Goal: Information Seeking & Learning: Learn about a topic

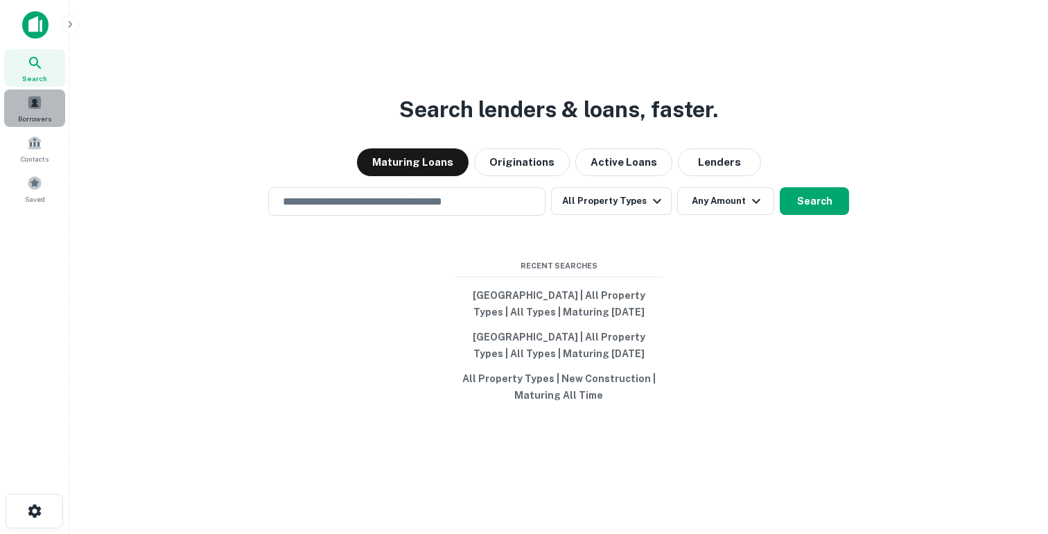
click at [37, 116] on span "Borrowers" at bounding box center [34, 118] width 33 height 11
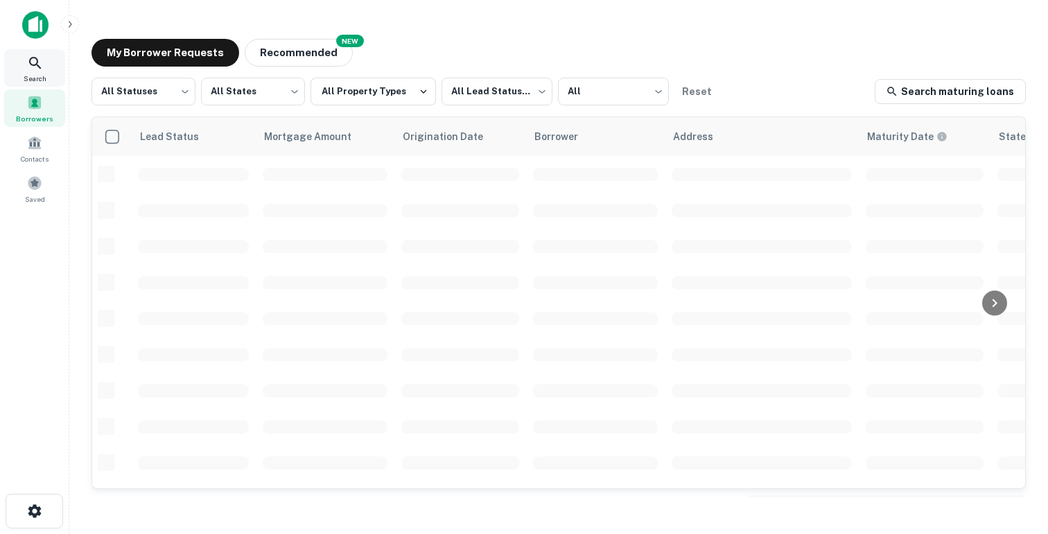
click at [37, 69] on icon at bounding box center [35, 63] width 17 height 17
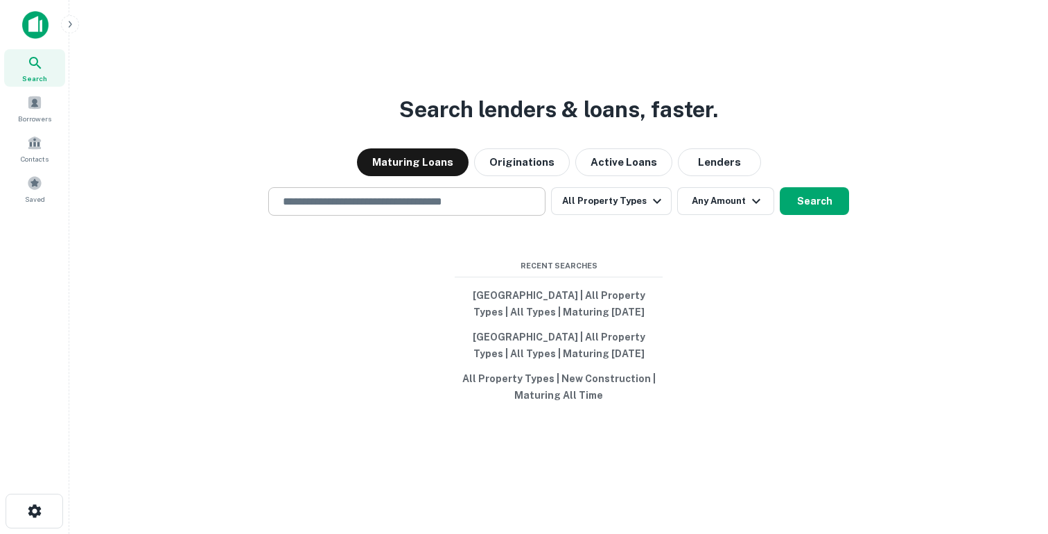
click at [379, 201] on input "text" at bounding box center [407, 201] width 265 height 16
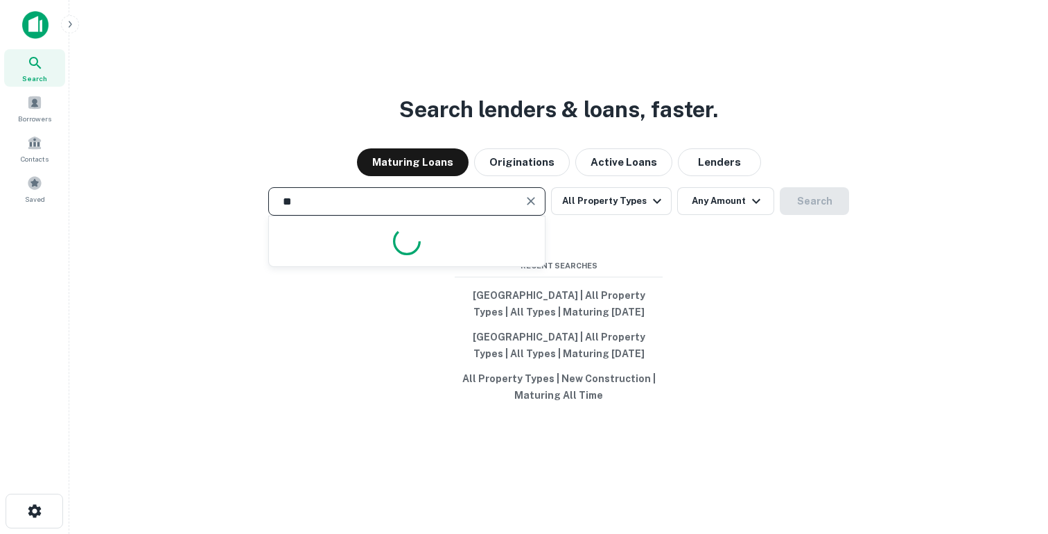
type input "*"
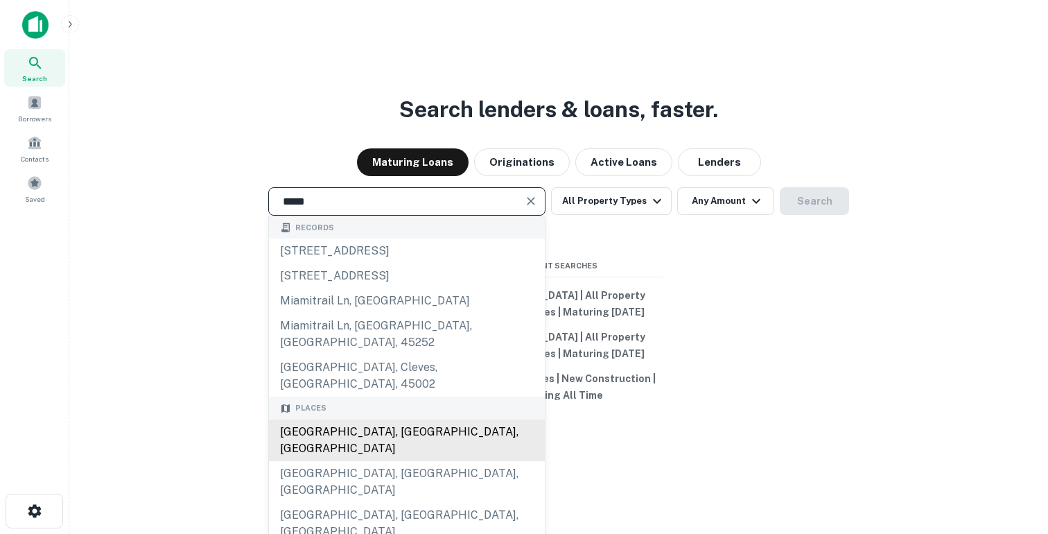
type input "**********"
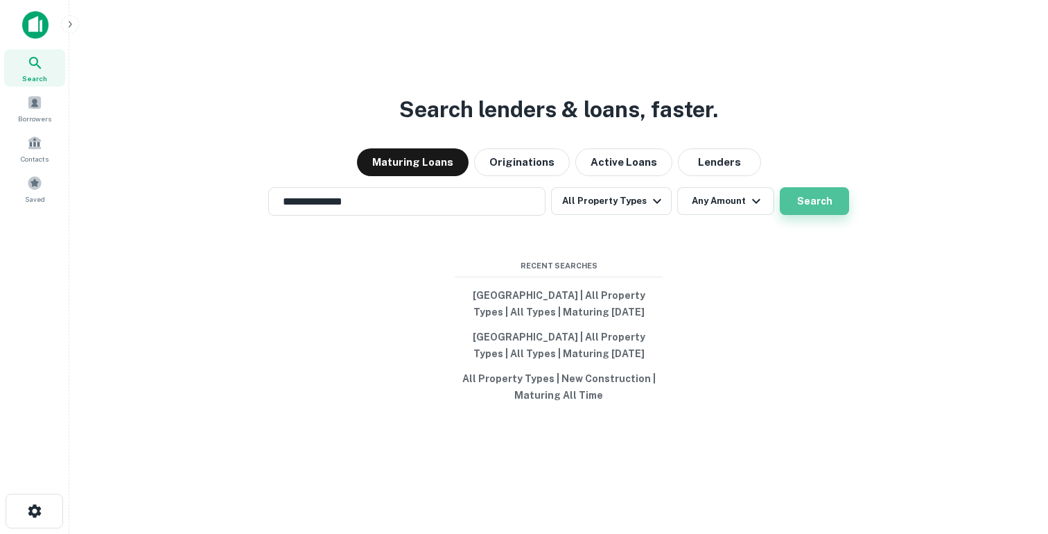
click at [815, 202] on button "Search" at bounding box center [814, 201] width 69 height 28
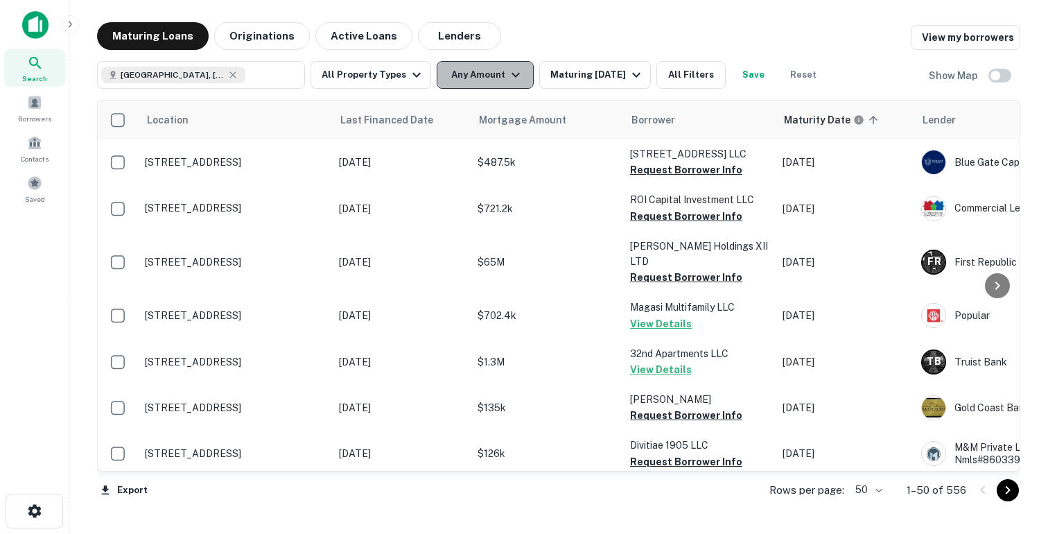
click at [465, 87] on button "Any Amount" at bounding box center [485, 75] width 97 height 28
type input "*******"
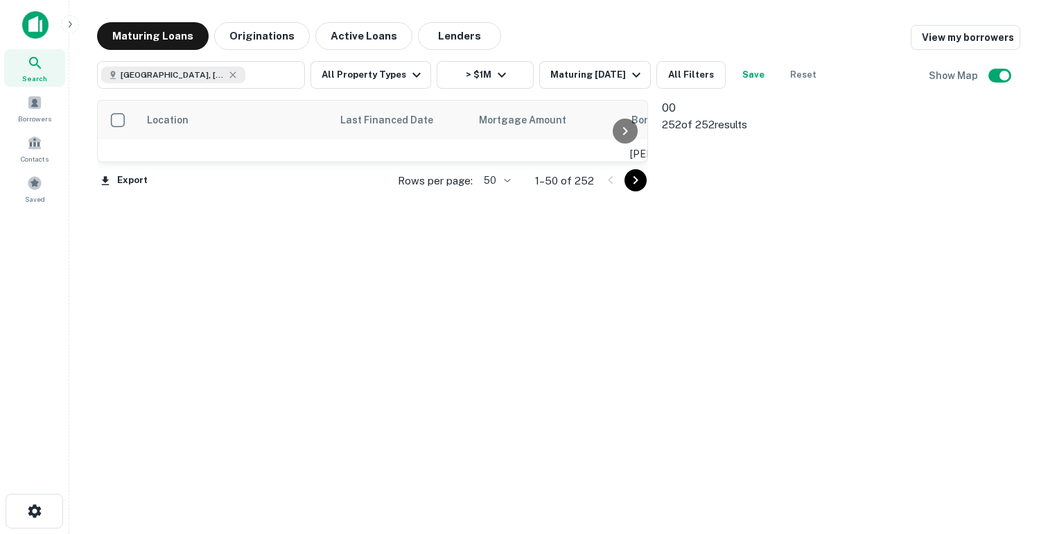
click at [679, 156] on icon at bounding box center [706, 185] width 88 height 88
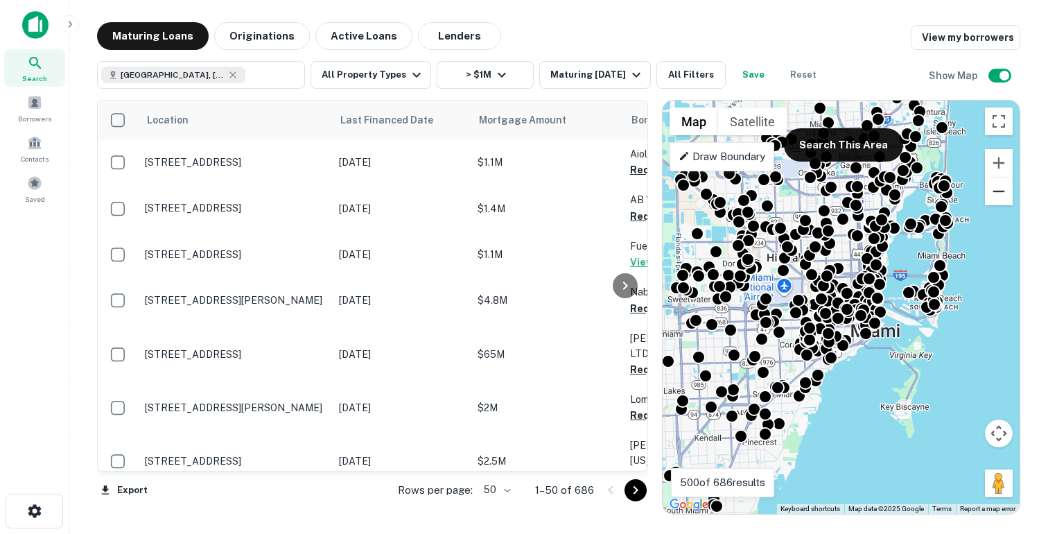
click at [1000, 201] on button "Zoom out" at bounding box center [999, 191] width 28 height 28
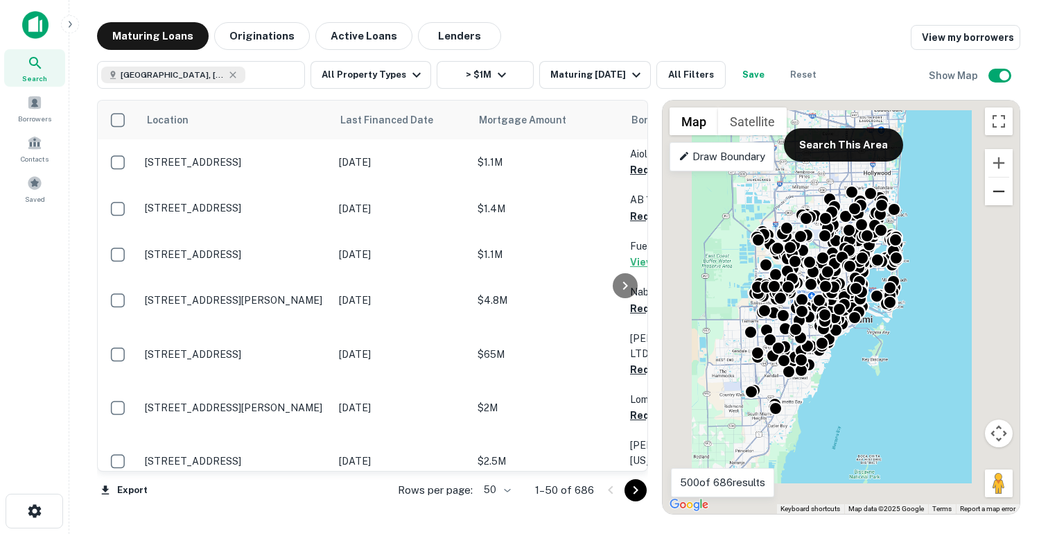
click at [1001, 191] on button "Zoom out" at bounding box center [999, 191] width 28 height 28
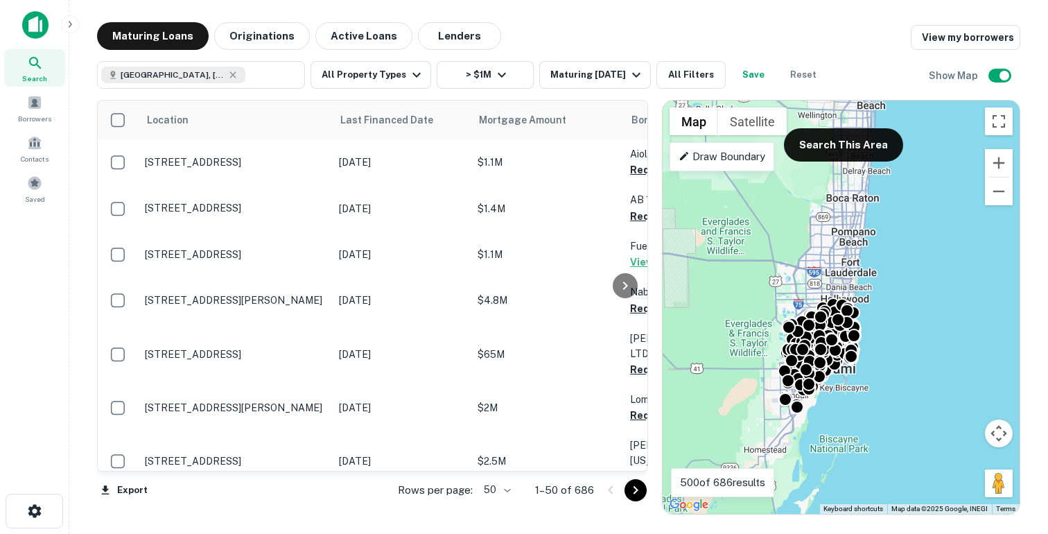
drag, startPoint x: 933, startPoint y: 184, endPoint x: 917, endPoint y: 241, distance: 58.6
click at [917, 241] on div "To activate drag with keyboard, press Alt + Enter. Once in keyboard drag state,…" at bounding box center [841, 307] width 357 height 413
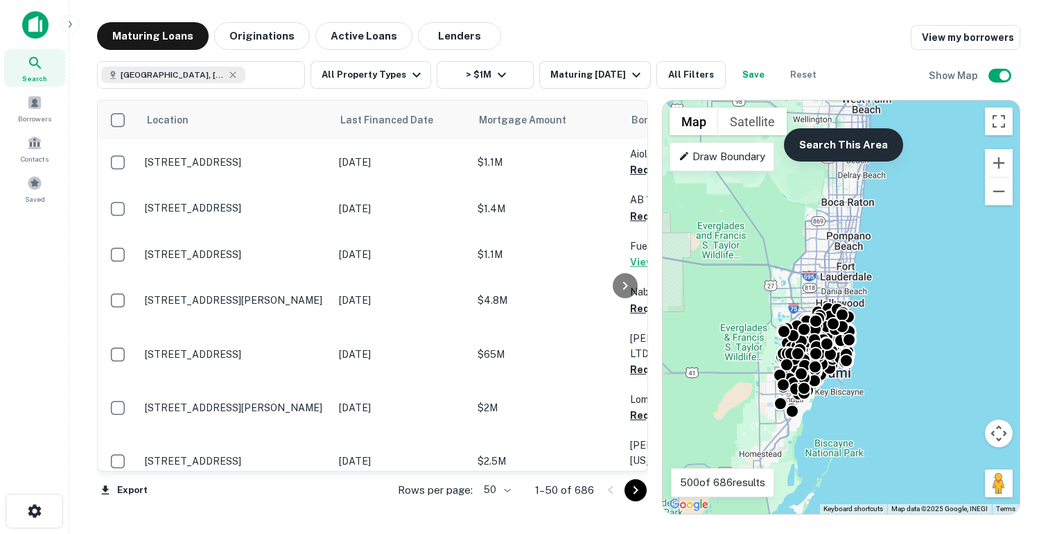
click at [869, 139] on button "Search This Area" at bounding box center [843, 144] width 119 height 33
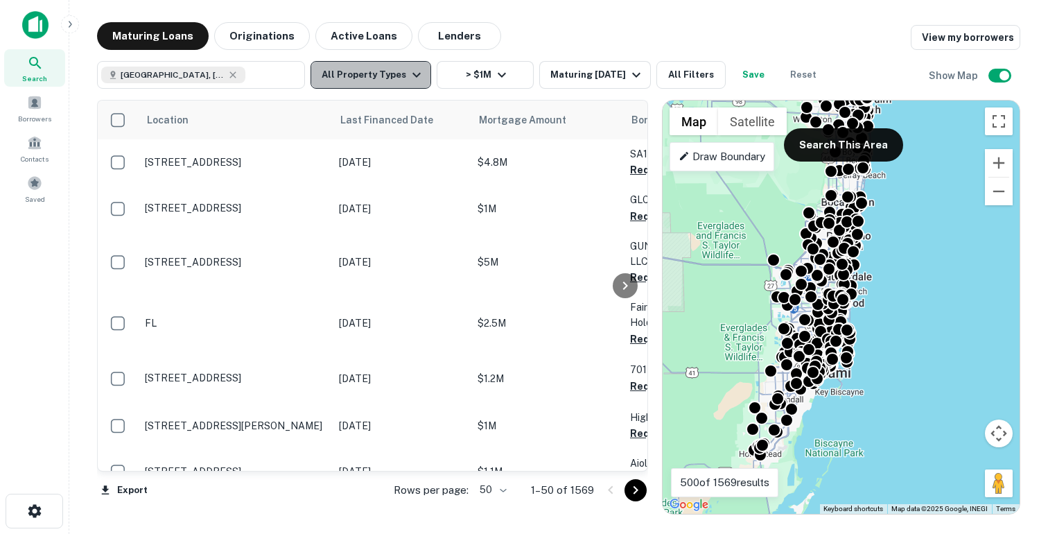
click at [401, 87] on button "All Property Types" at bounding box center [371, 75] width 121 height 28
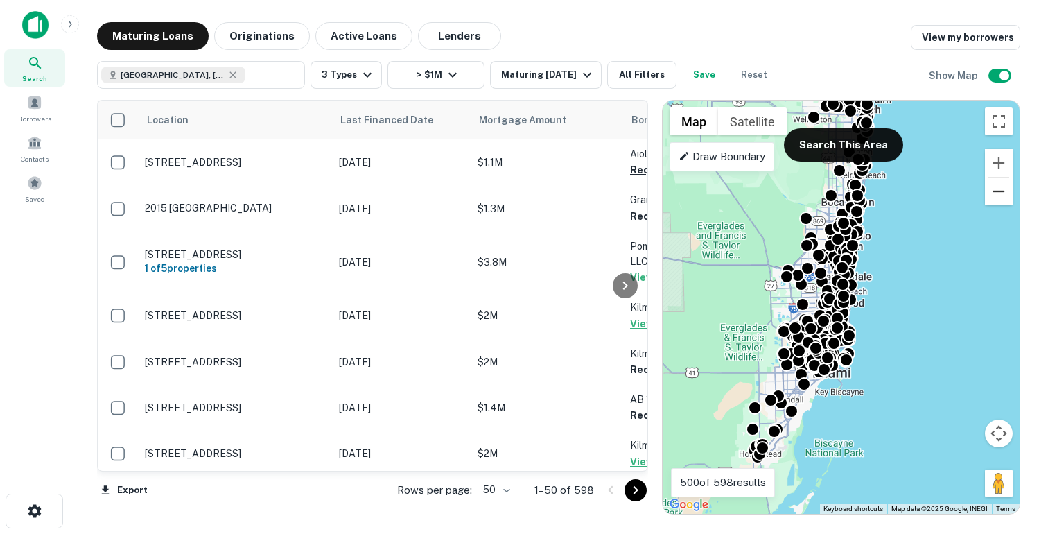
click at [1000, 185] on button "Zoom out" at bounding box center [999, 191] width 28 height 28
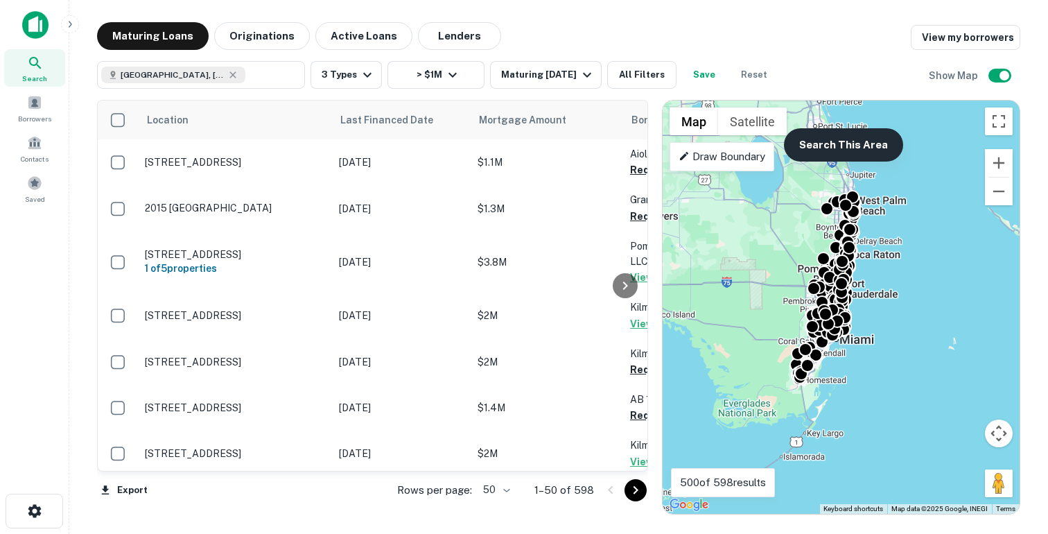
click at [859, 139] on button "Search This Area" at bounding box center [843, 144] width 119 height 33
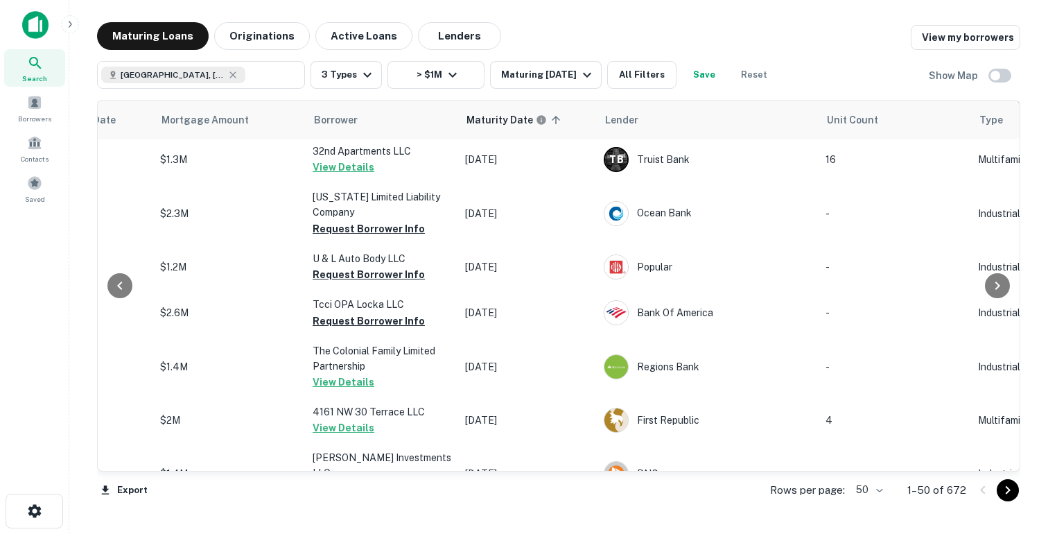
scroll to position [845, 318]
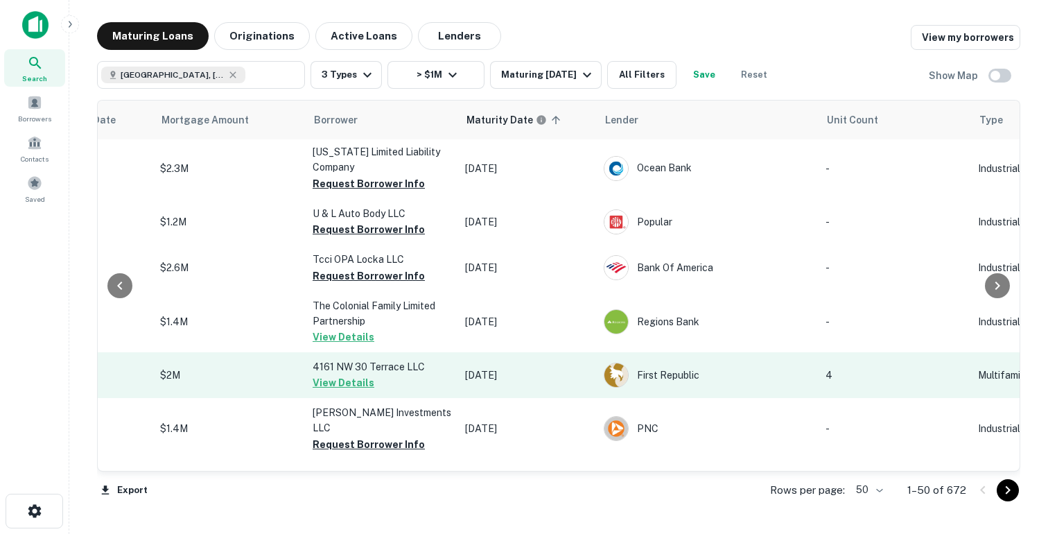
click at [233, 372] on p "$2M" at bounding box center [229, 374] width 139 height 15
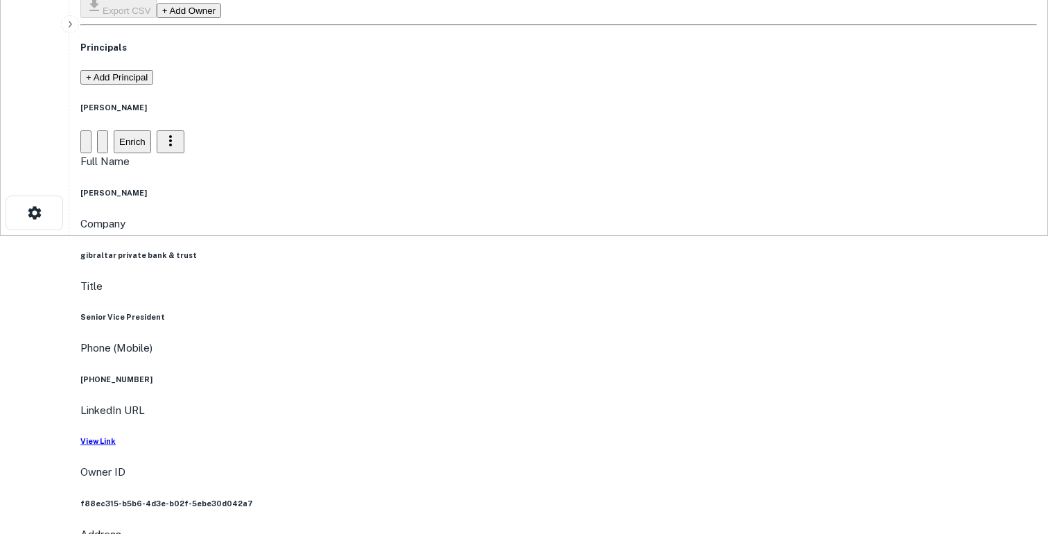
scroll to position [286, 0]
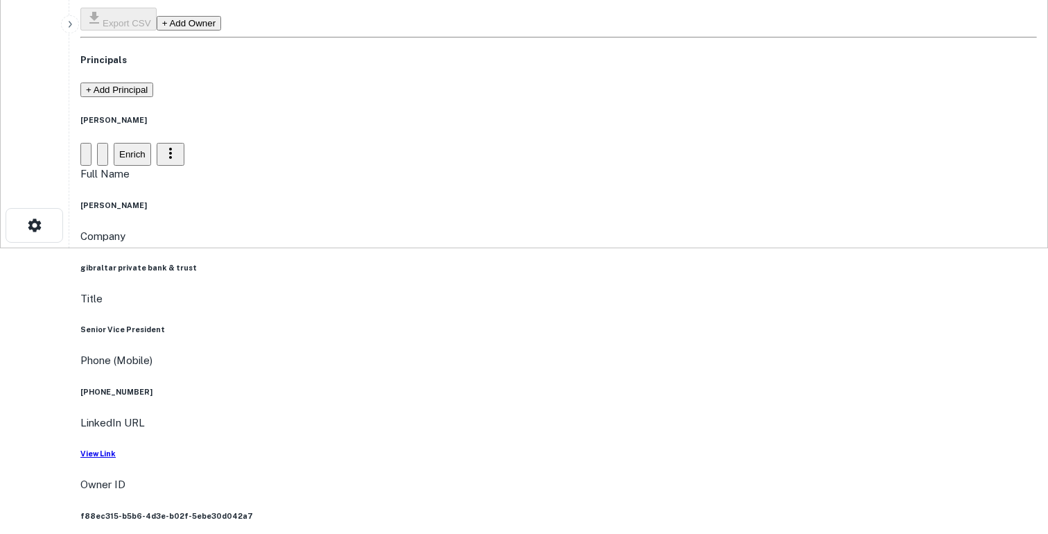
click at [529, 448] on h6 "View Link" at bounding box center [558, 453] width 957 height 11
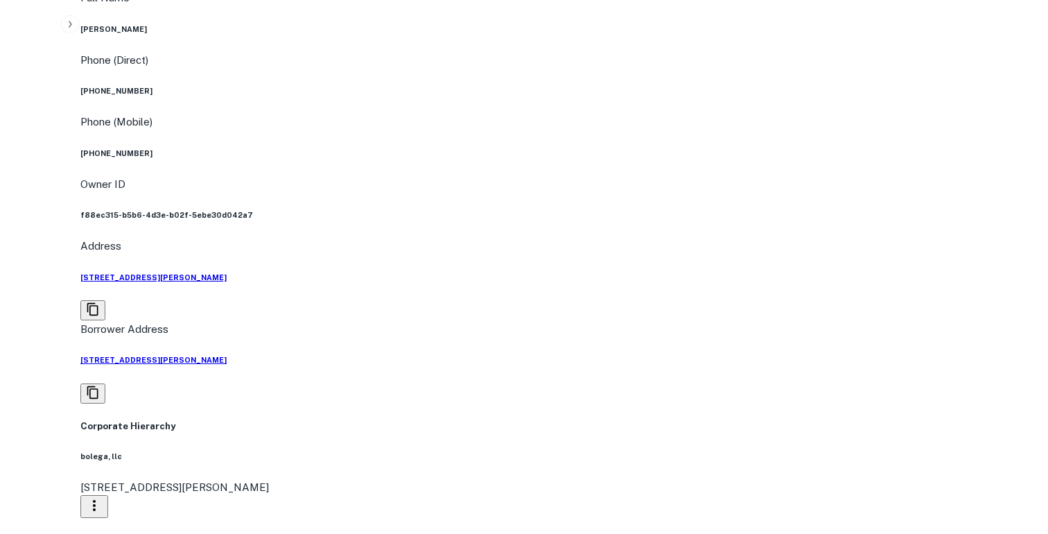
scroll to position [1071, 0]
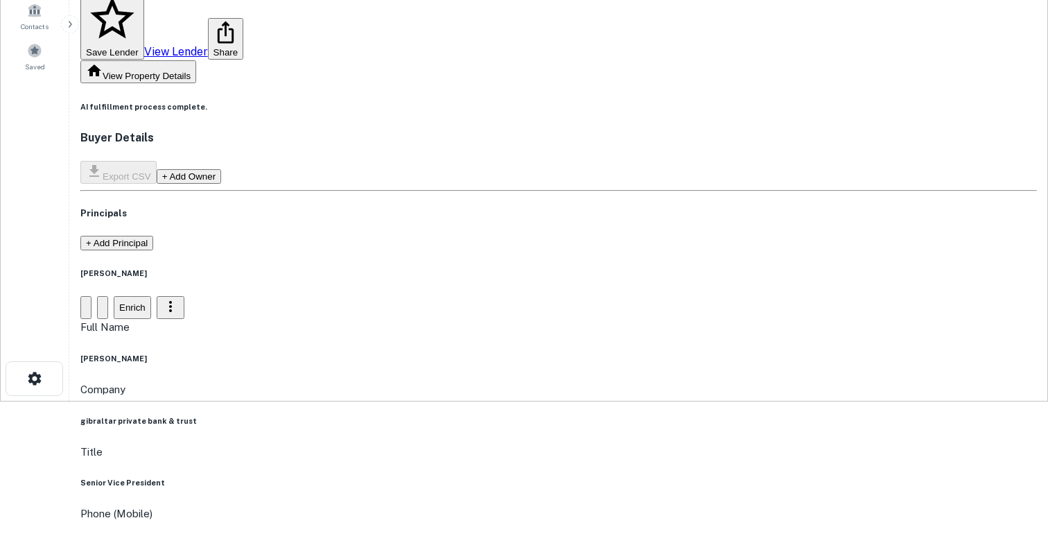
scroll to position [0, 0]
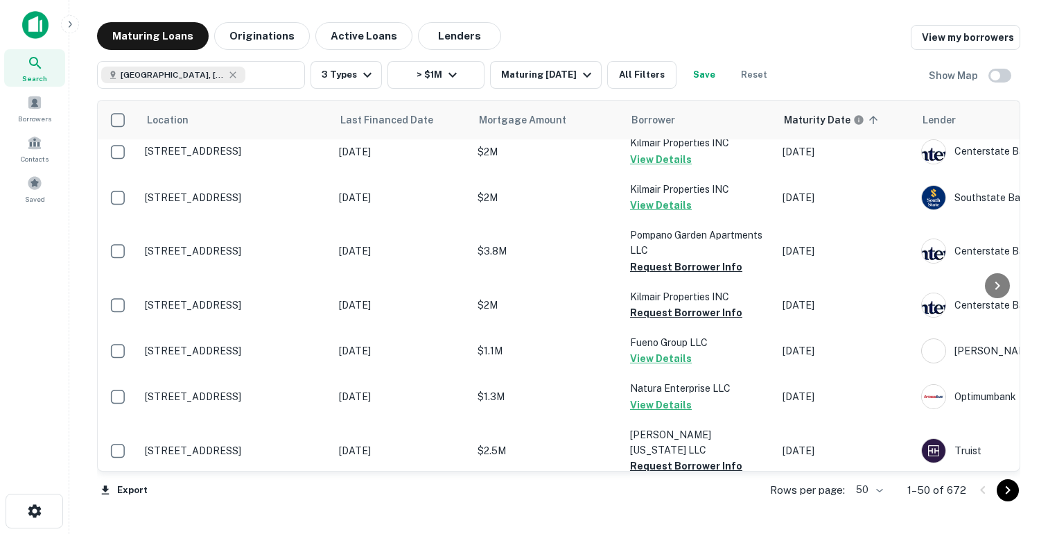
scroll to position [845, 0]
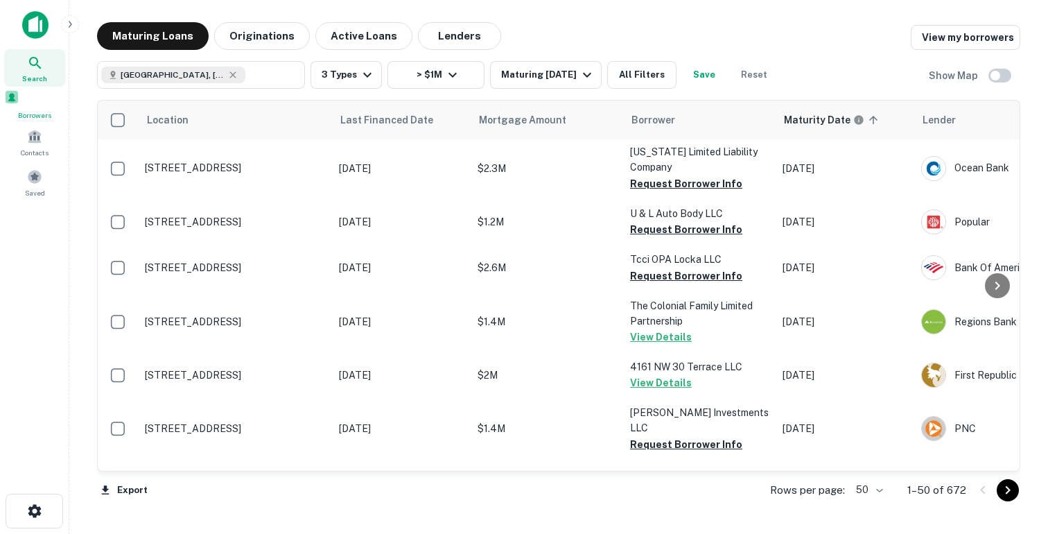
click at [46, 105] on div "Borrowers" at bounding box center [34, 104] width 61 height 31
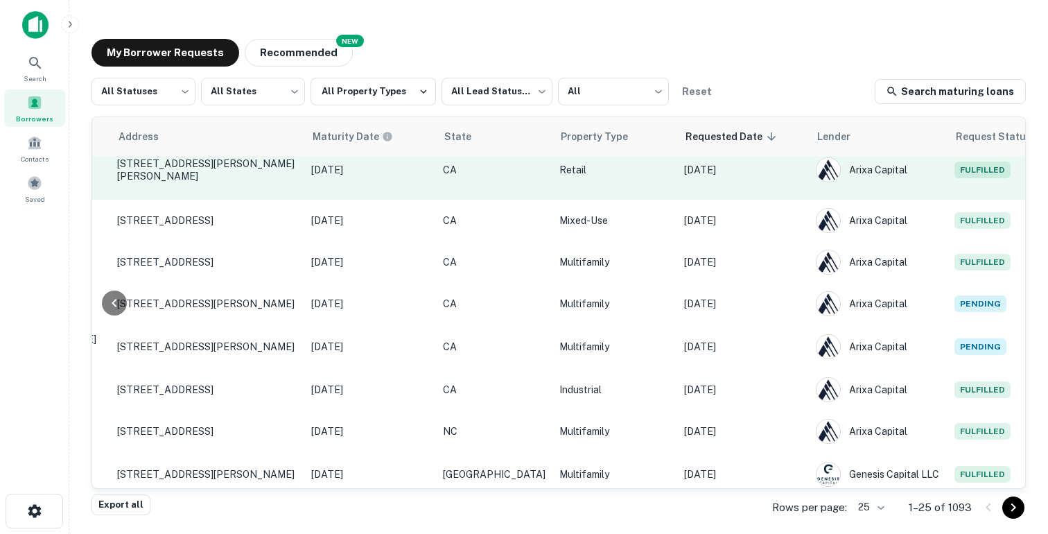
scroll to position [65, 556]
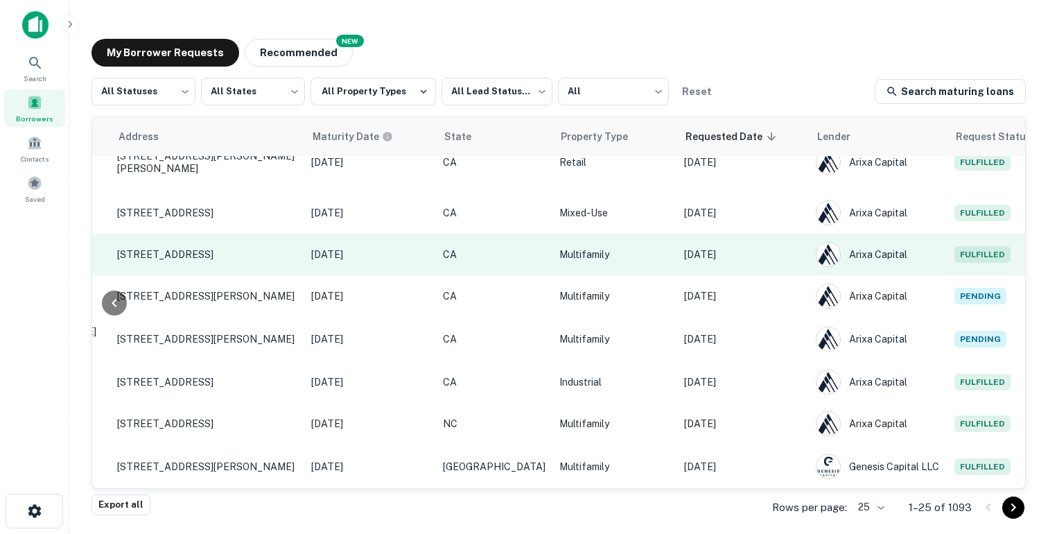
click at [616, 247] on p "Multifamily" at bounding box center [614, 254] width 111 height 15
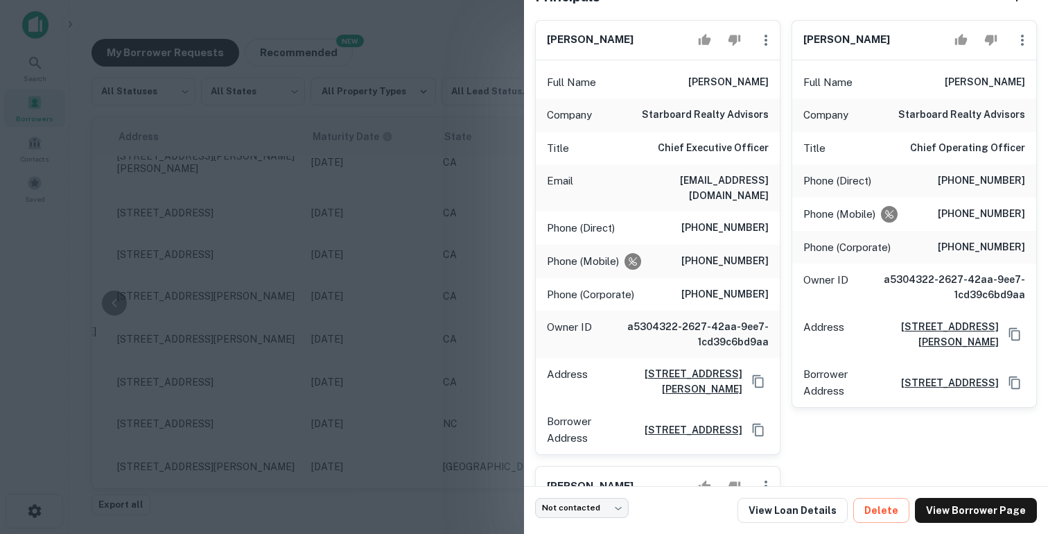
scroll to position [129, 0]
click at [442, 200] on div at bounding box center [524, 267] width 1048 height 534
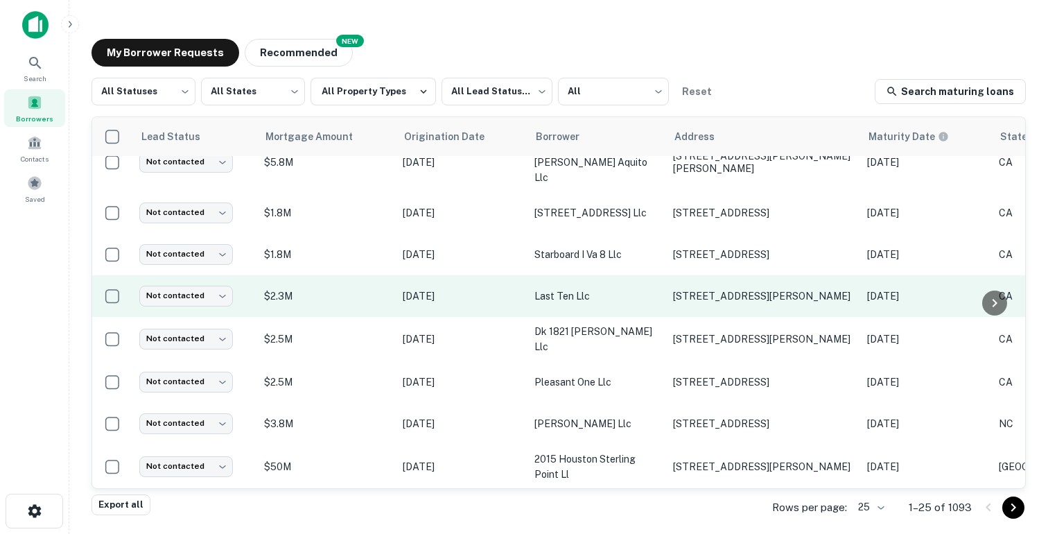
scroll to position [0, 0]
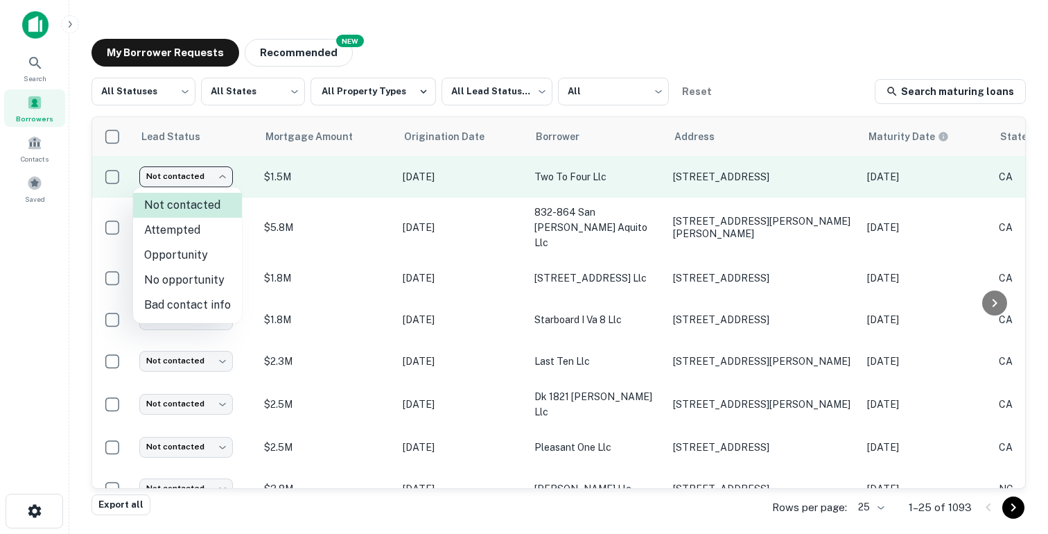
click at [216, 183] on body "Search Borrowers Contacts Saved My Borrower Requests NEW Recommended All Status…" at bounding box center [524, 267] width 1048 height 534
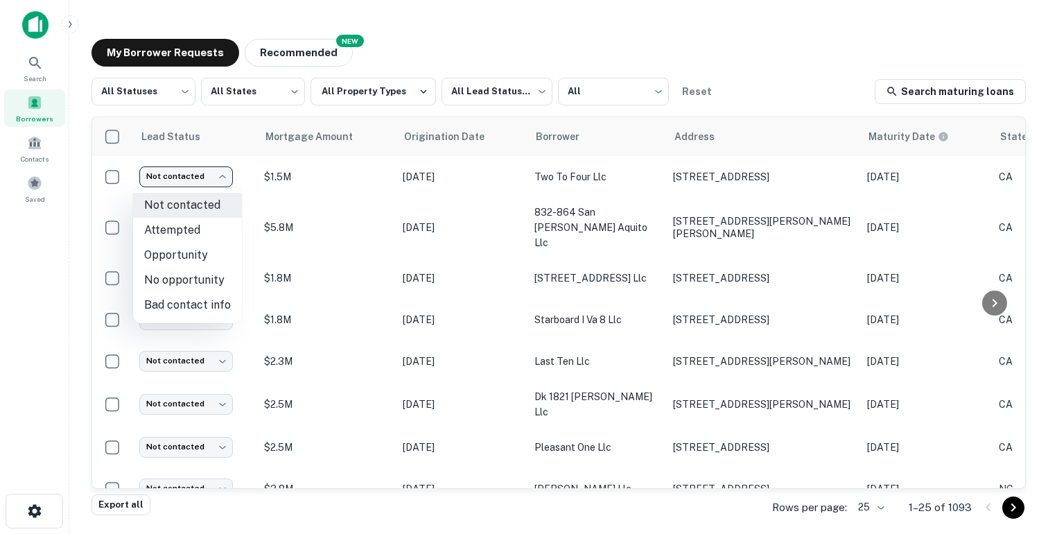
click at [193, 510] on div at bounding box center [524, 267] width 1048 height 534
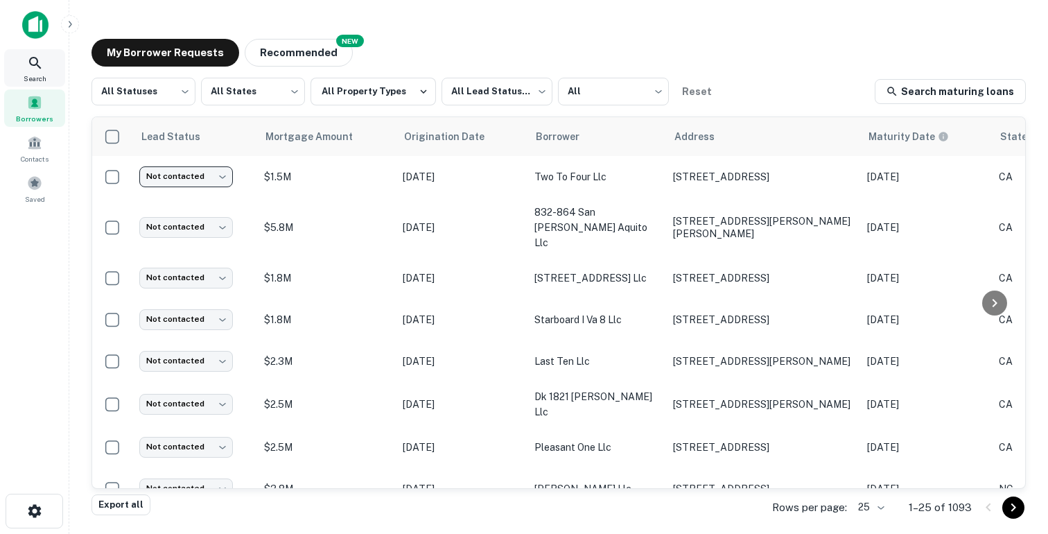
click at [35, 69] on icon at bounding box center [35, 63] width 17 height 17
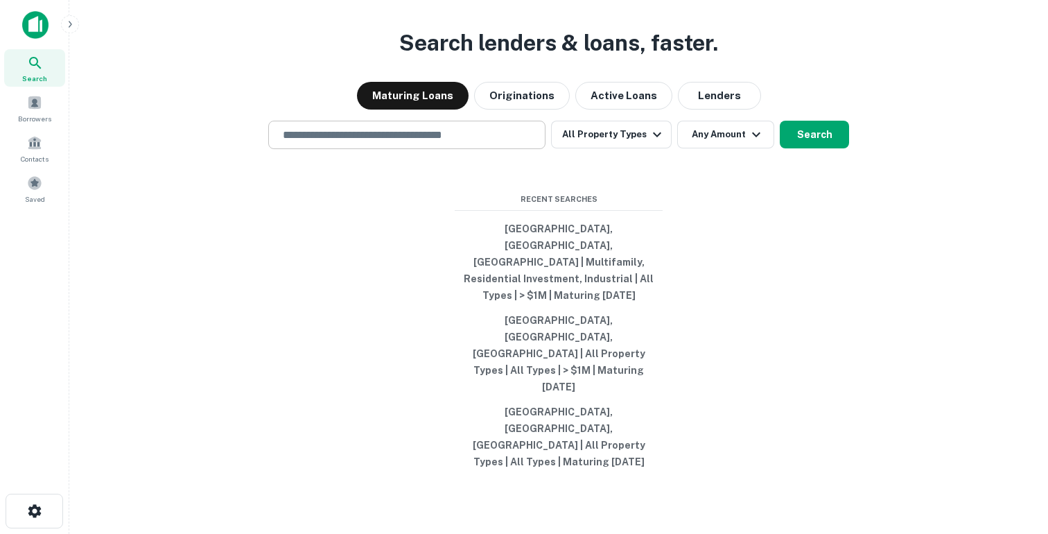
click at [368, 143] on input "text" at bounding box center [407, 135] width 265 height 16
click at [35, 193] on span "Saved" at bounding box center [35, 198] width 20 height 11
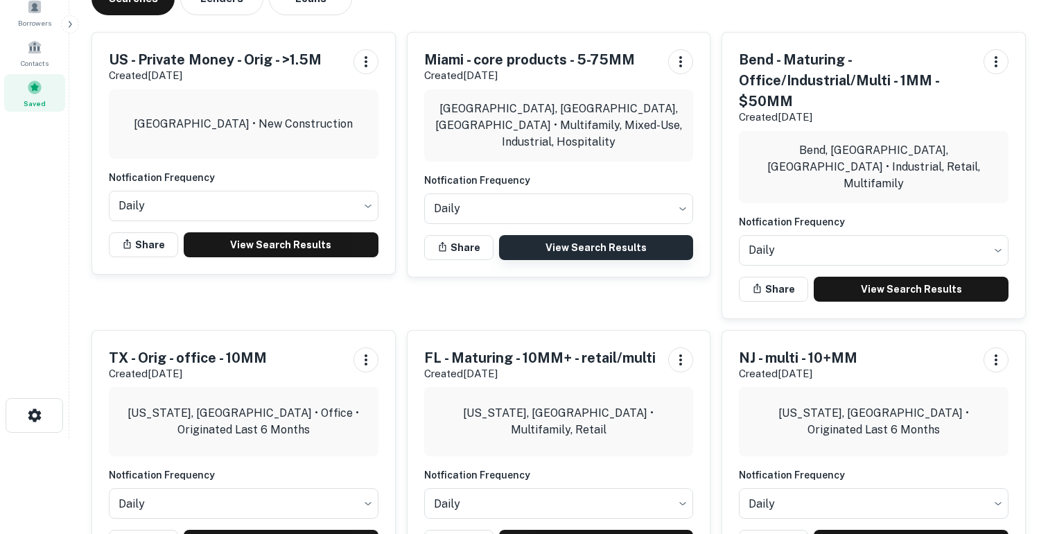
scroll to position [2, 0]
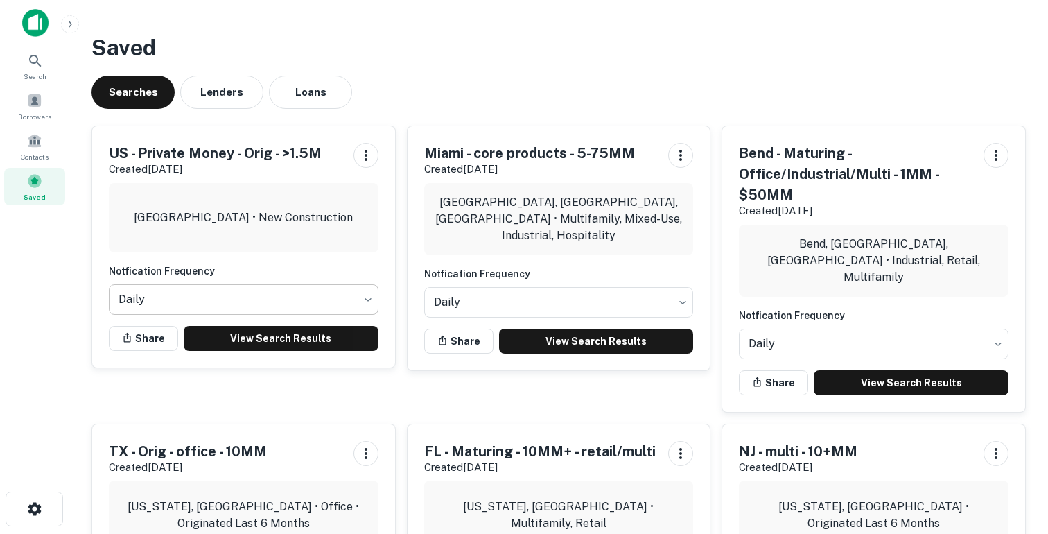
click at [199, 293] on body "Search Borrowers Contacts Saved Saved Searches Lenders Loans [GEOGRAPHIC_DATA] …" at bounding box center [524, 265] width 1048 height 534
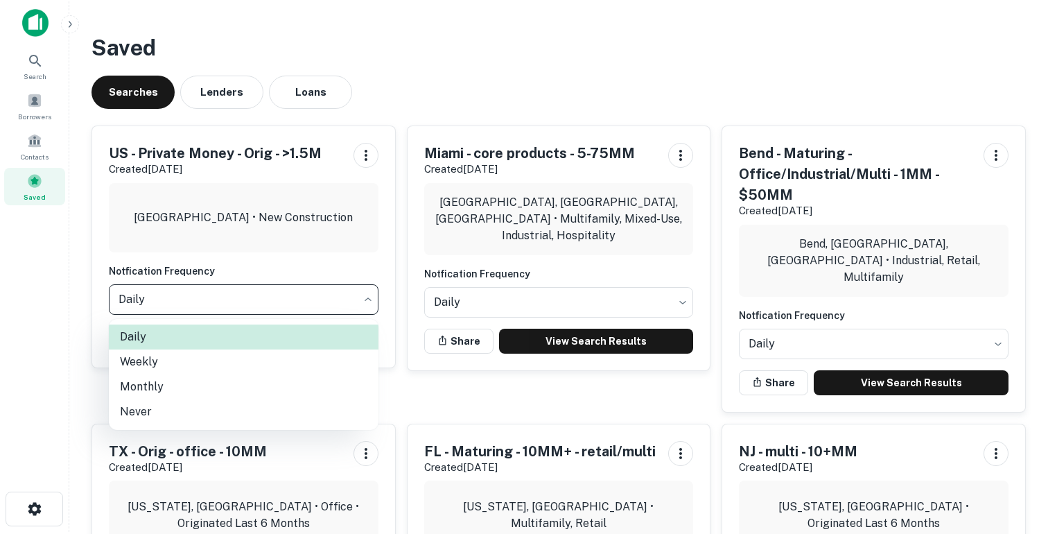
click at [428, 75] on div at bounding box center [524, 267] width 1048 height 534
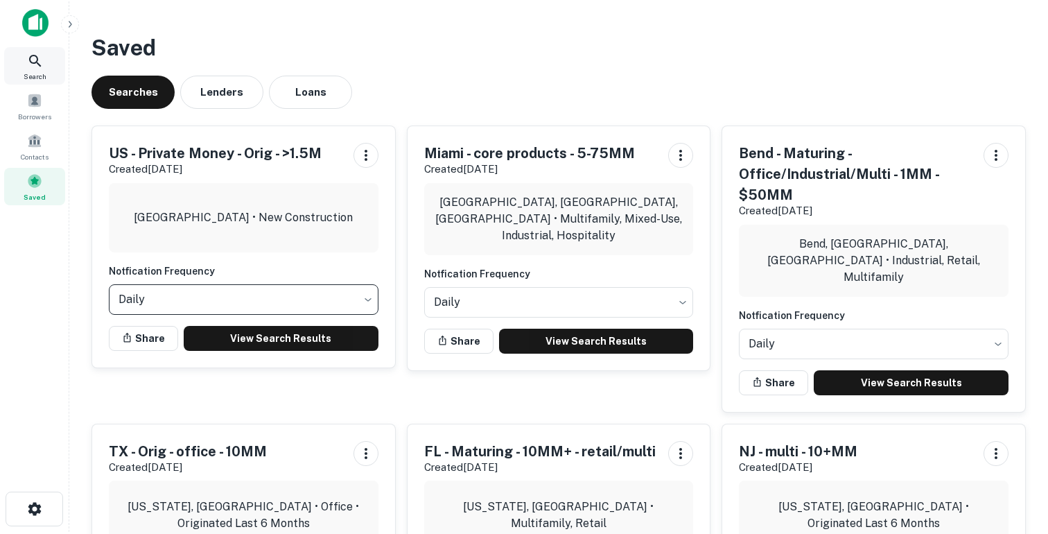
click at [38, 64] on icon at bounding box center [35, 61] width 12 height 12
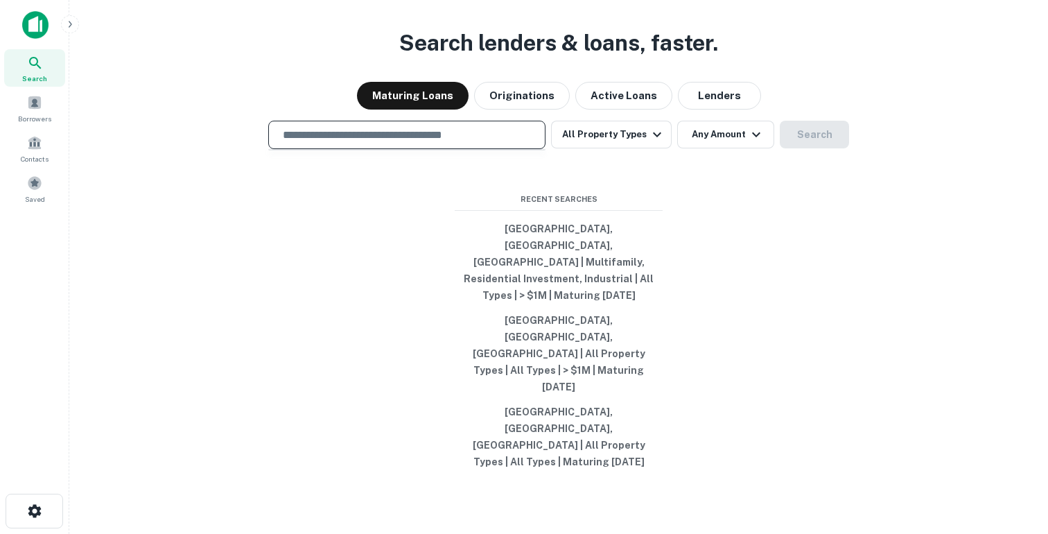
click at [333, 143] on input "text" at bounding box center [407, 135] width 265 height 16
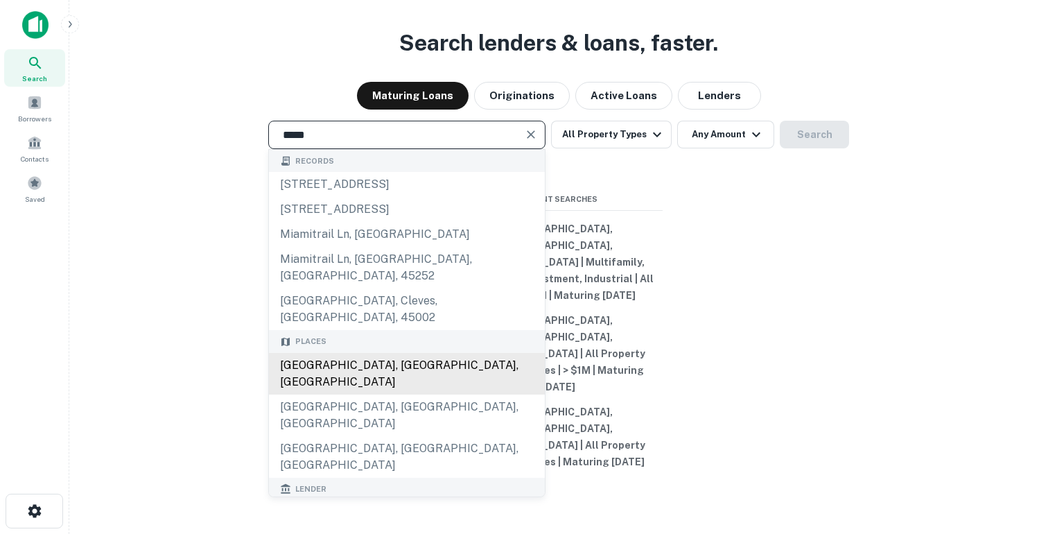
click at [339, 383] on div "[GEOGRAPHIC_DATA], [GEOGRAPHIC_DATA], [GEOGRAPHIC_DATA]" at bounding box center [407, 374] width 276 height 42
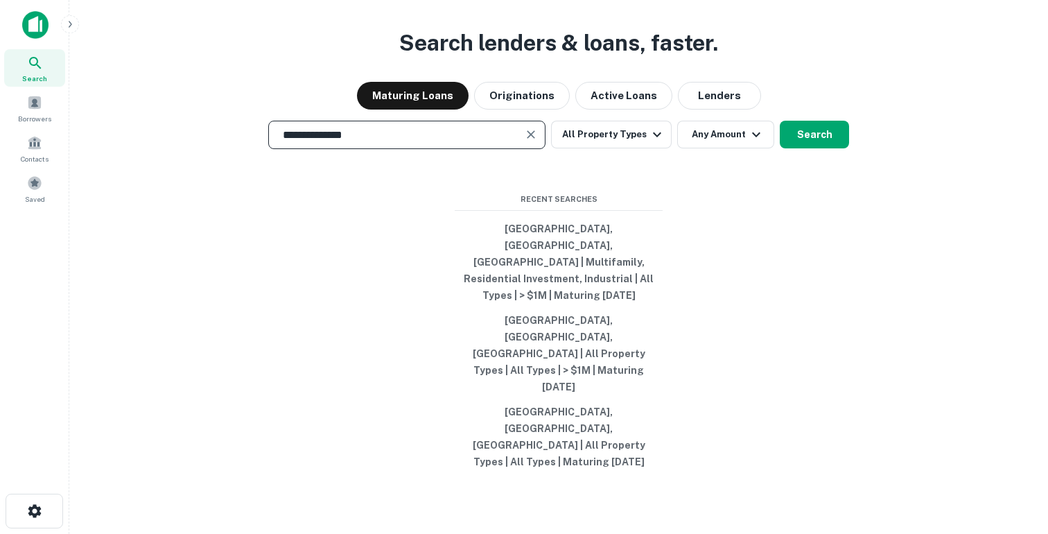
type input "**********"
click at [808, 148] on button "Search" at bounding box center [814, 135] width 69 height 28
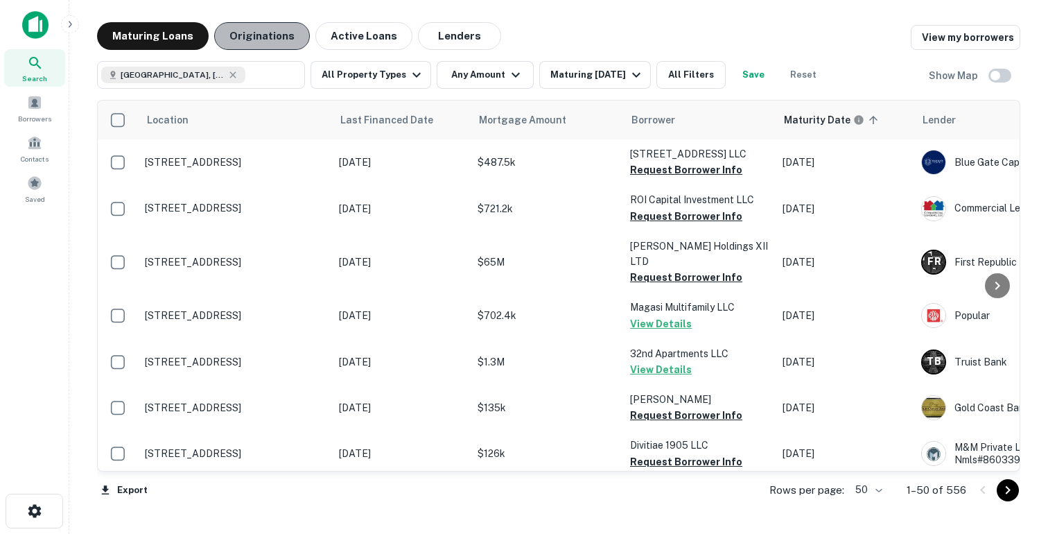
click at [269, 33] on button "Originations" at bounding box center [262, 36] width 96 height 28
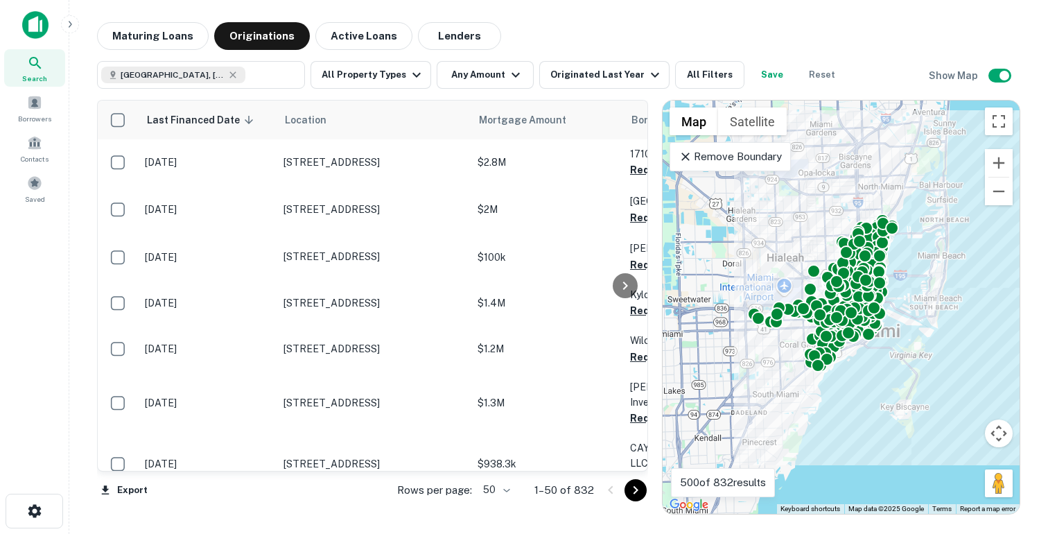
click at [684, 159] on icon at bounding box center [686, 157] width 14 height 14
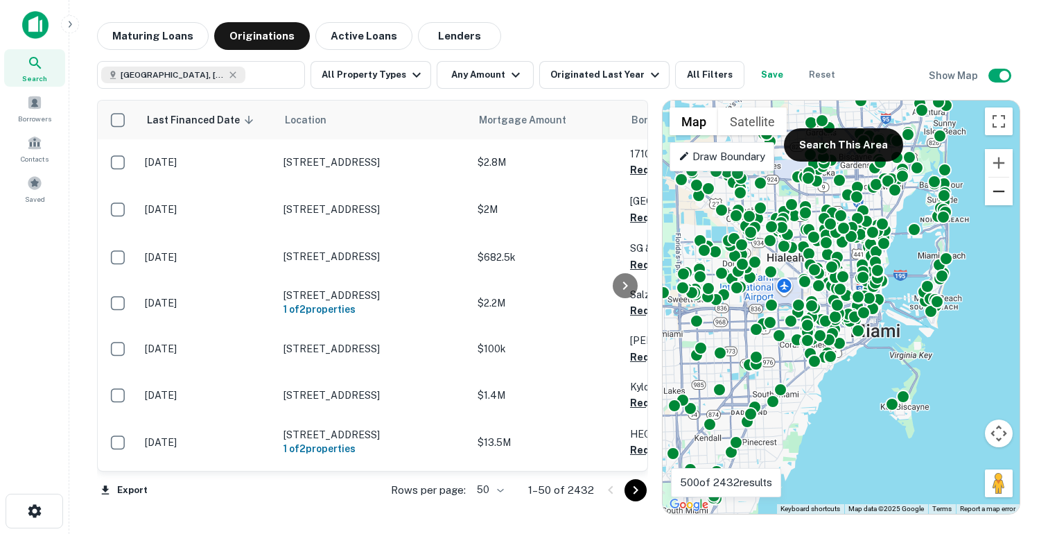
click at [1000, 194] on button "Zoom out" at bounding box center [999, 191] width 28 height 28
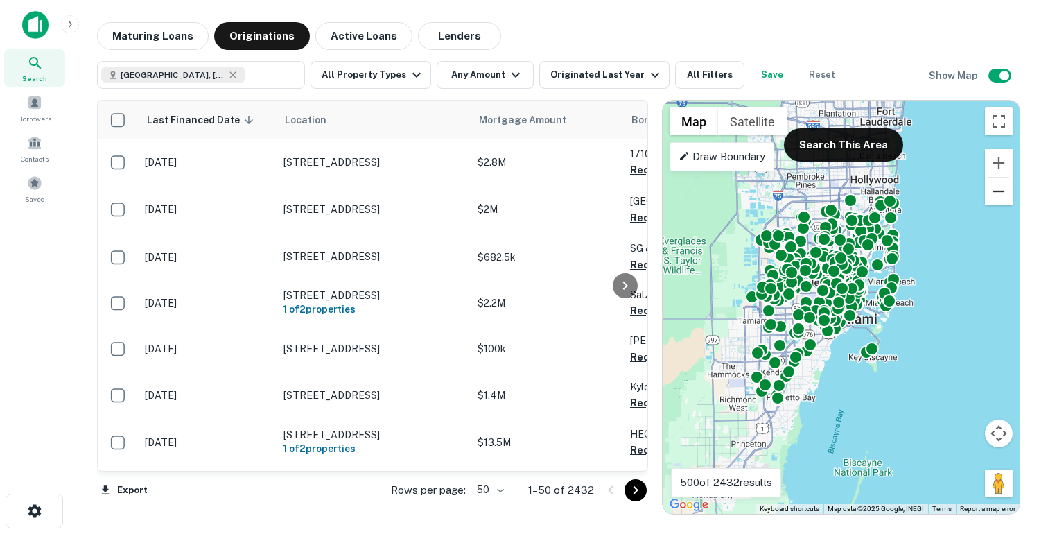
click at [1000, 194] on button "Zoom out" at bounding box center [999, 191] width 28 height 28
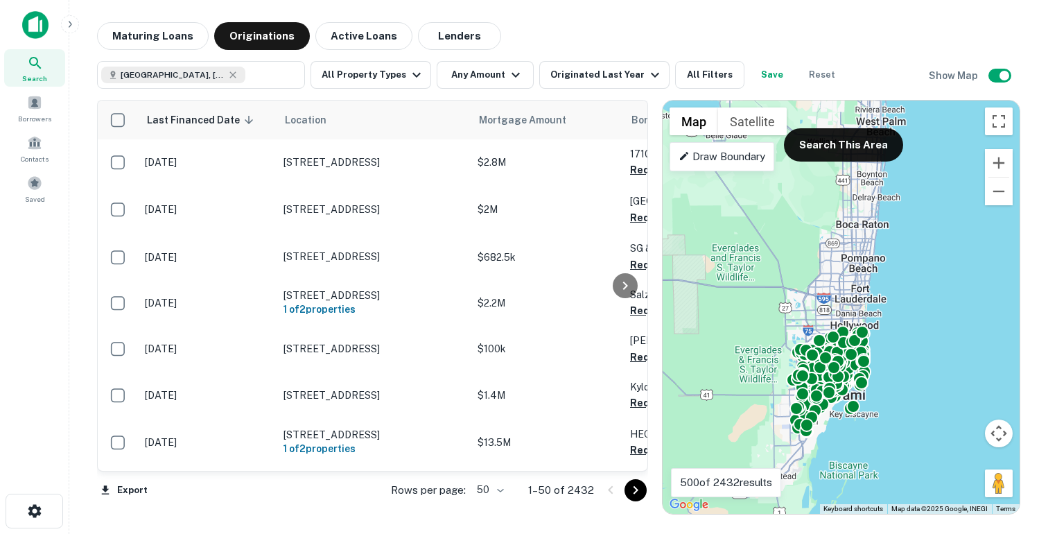
drag, startPoint x: 941, startPoint y: 210, endPoint x: 940, endPoint y: 284, distance: 74.2
click at [940, 284] on div "To activate drag with keyboard, press Alt + Enter. Once in keyboard drag state,…" at bounding box center [841, 307] width 357 height 413
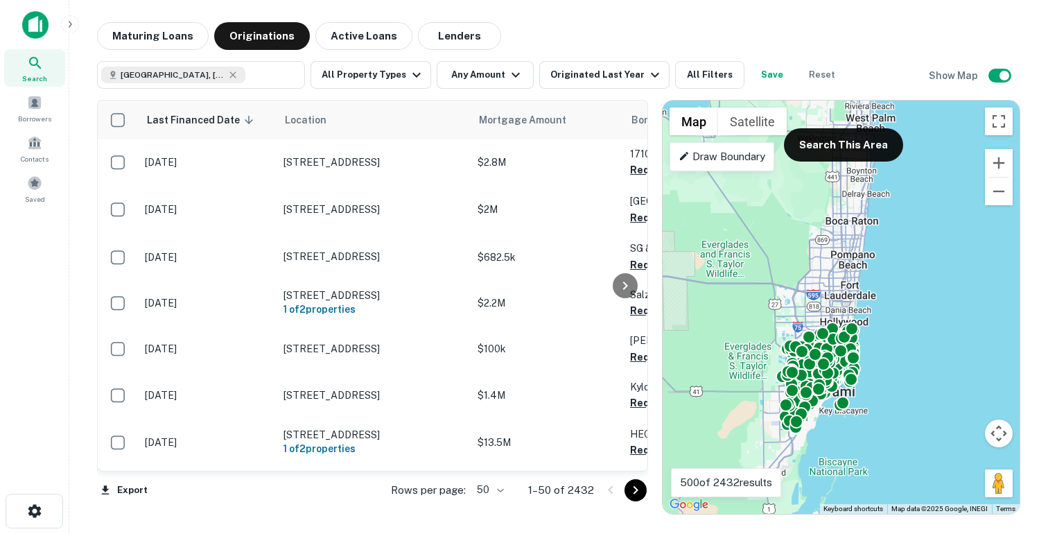
drag, startPoint x: 964, startPoint y: 207, endPoint x: 939, endPoint y: 205, distance: 24.4
click at [939, 205] on div "To activate drag with keyboard, press Alt + Enter. Once in keyboard drag state,…" at bounding box center [841, 307] width 357 height 413
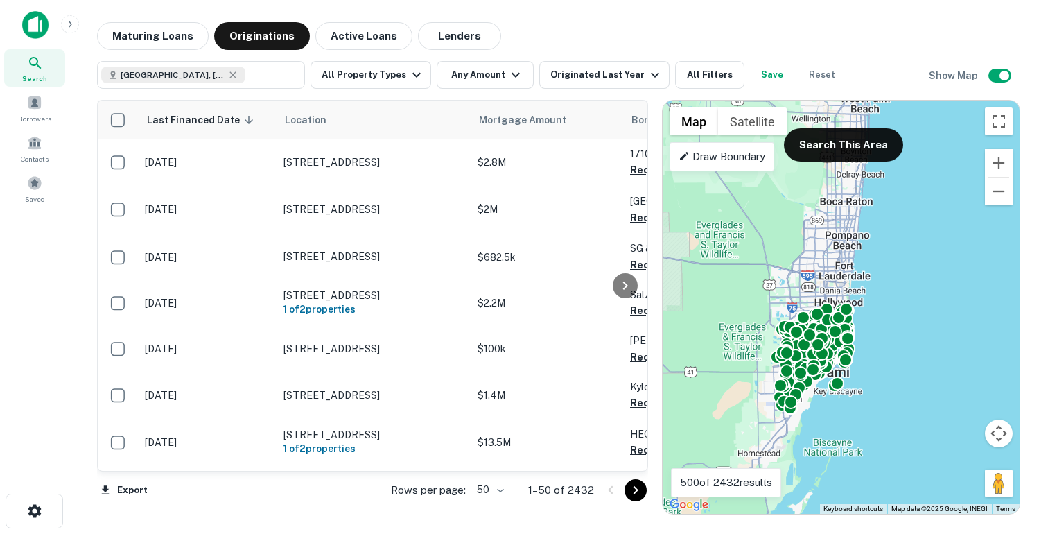
drag, startPoint x: 939, startPoint y: 205, endPoint x: 944, endPoint y: 186, distance: 19.3
click at [944, 186] on div "To activate drag with keyboard, press Alt + Enter. Once in keyboard drag state,…" at bounding box center [841, 307] width 357 height 413
click at [864, 148] on button "Search This Area" at bounding box center [843, 144] width 119 height 33
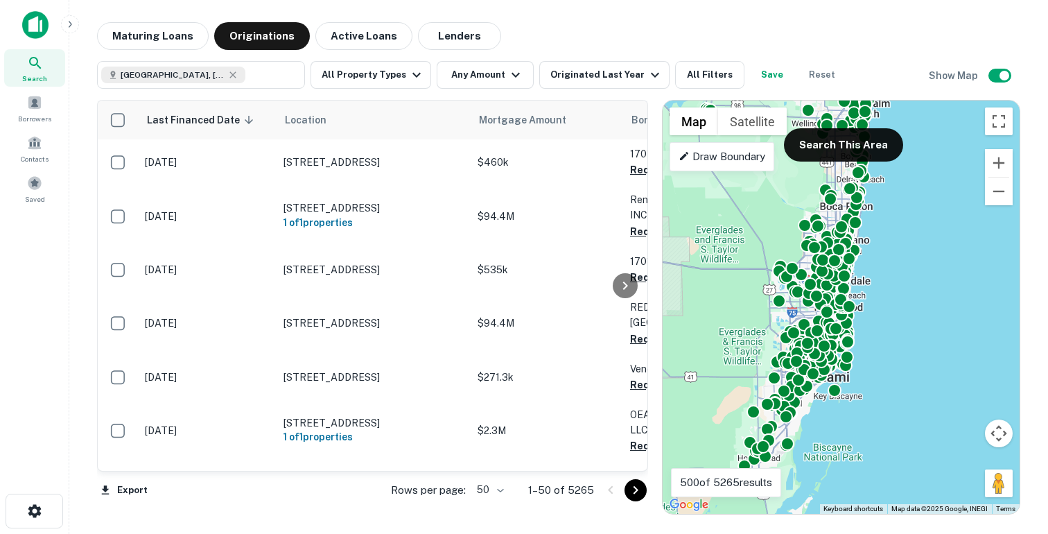
click at [954, 184] on div "To activate drag with keyboard, press Alt + Enter. Once in keyboard drag state,…" at bounding box center [841, 307] width 357 height 413
click at [455, 40] on button "Lenders" at bounding box center [459, 36] width 83 height 28
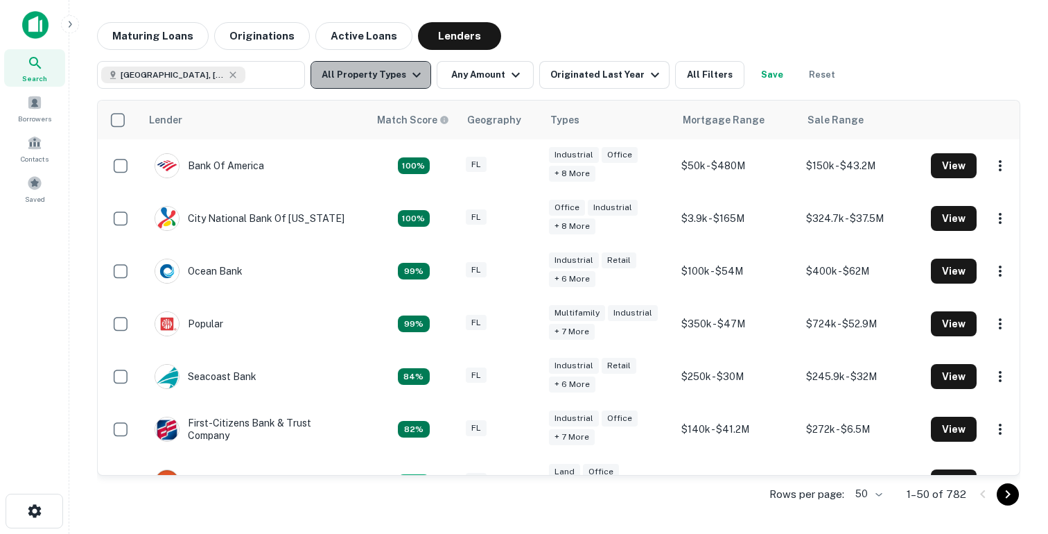
click at [389, 80] on button "All Property Types" at bounding box center [371, 75] width 121 height 28
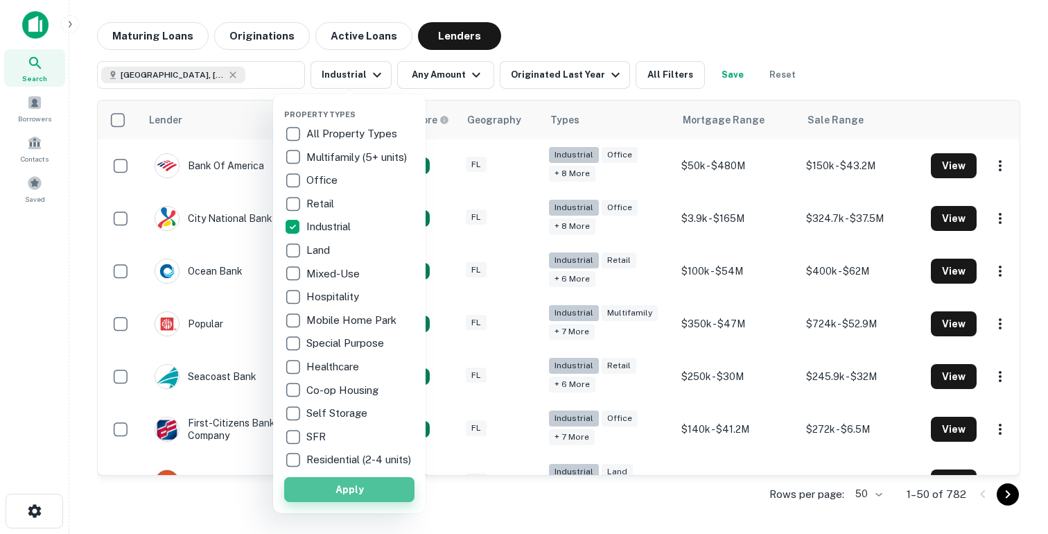
click at [320, 493] on button "Apply" at bounding box center [349, 489] width 130 height 25
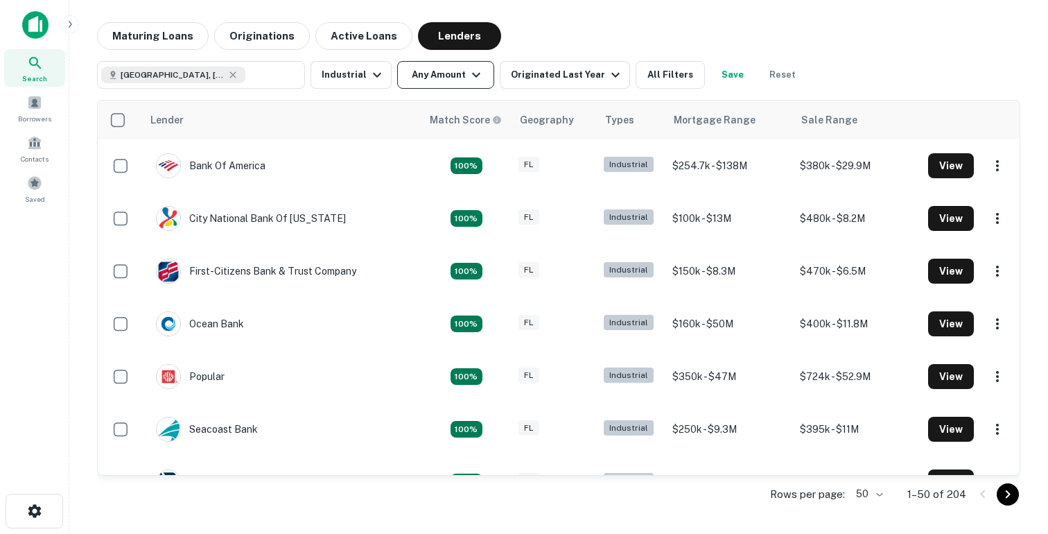
click at [470, 71] on icon "button" at bounding box center [476, 75] width 17 height 17
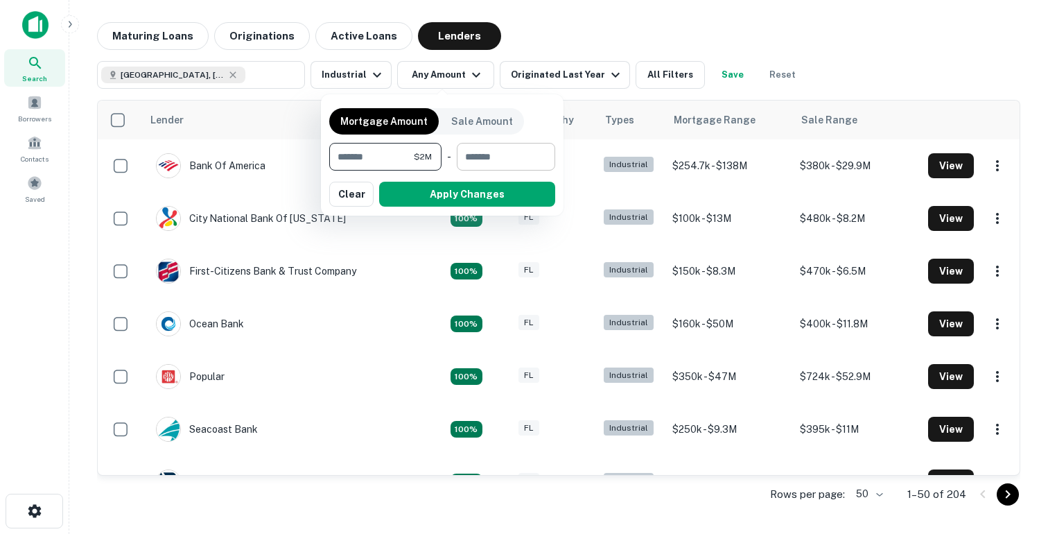
type input "*******"
click at [519, 156] on input "number" at bounding box center [501, 157] width 89 height 28
type input "********"
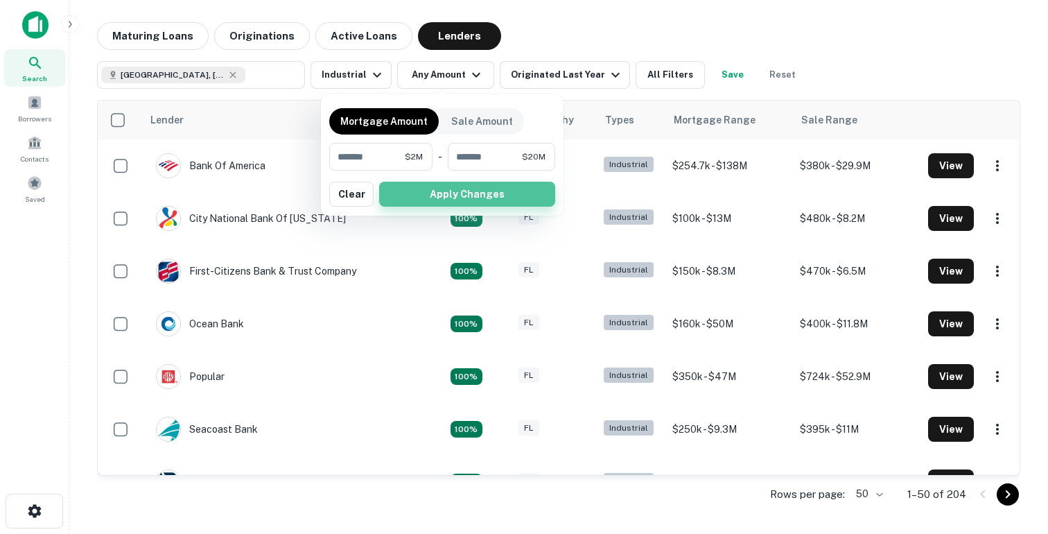
click at [492, 194] on button "Apply Changes" at bounding box center [467, 194] width 176 height 25
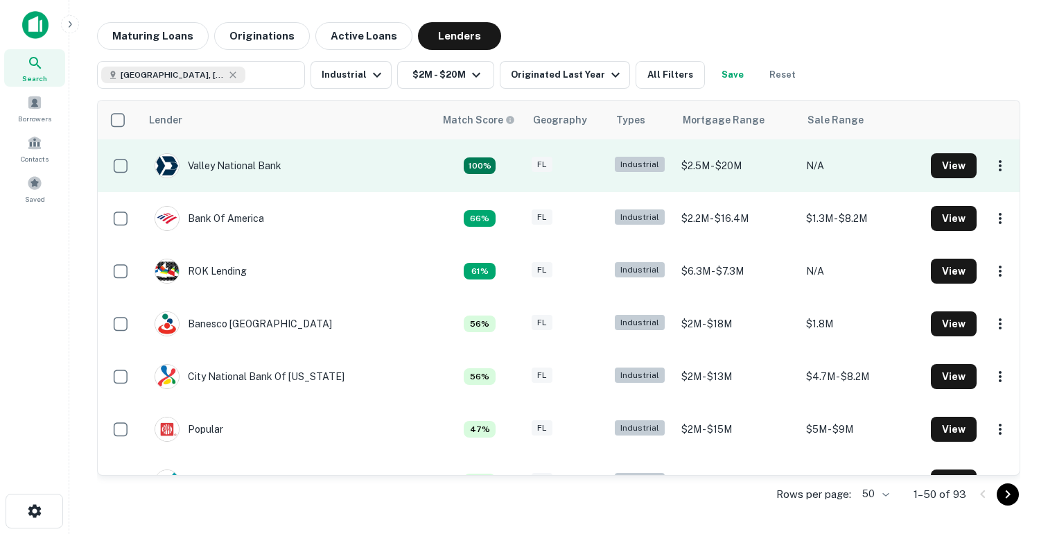
click at [329, 157] on td "Valley National Bank" at bounding box center [288, 165] width 294 height 53
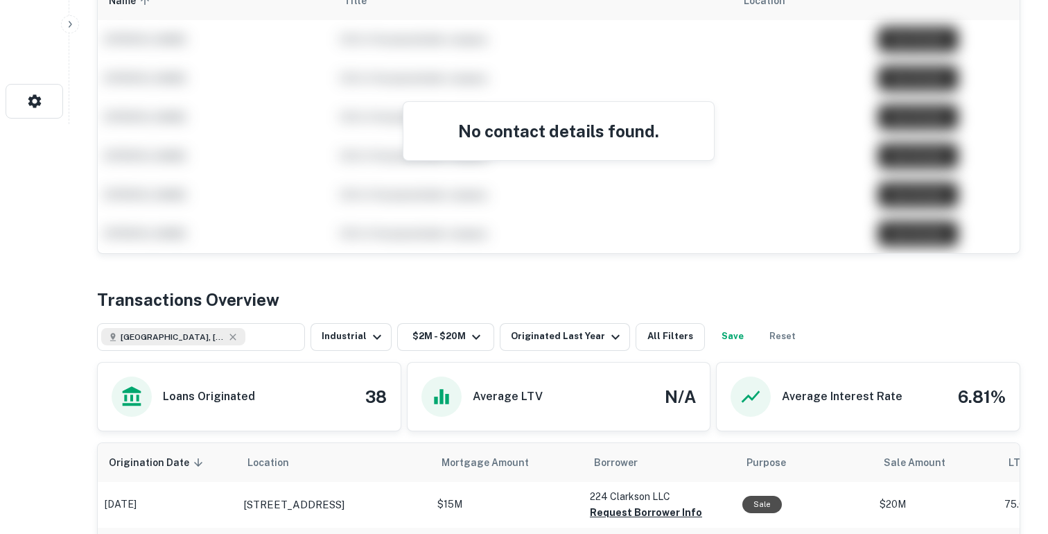
scroll to position [243, 0]
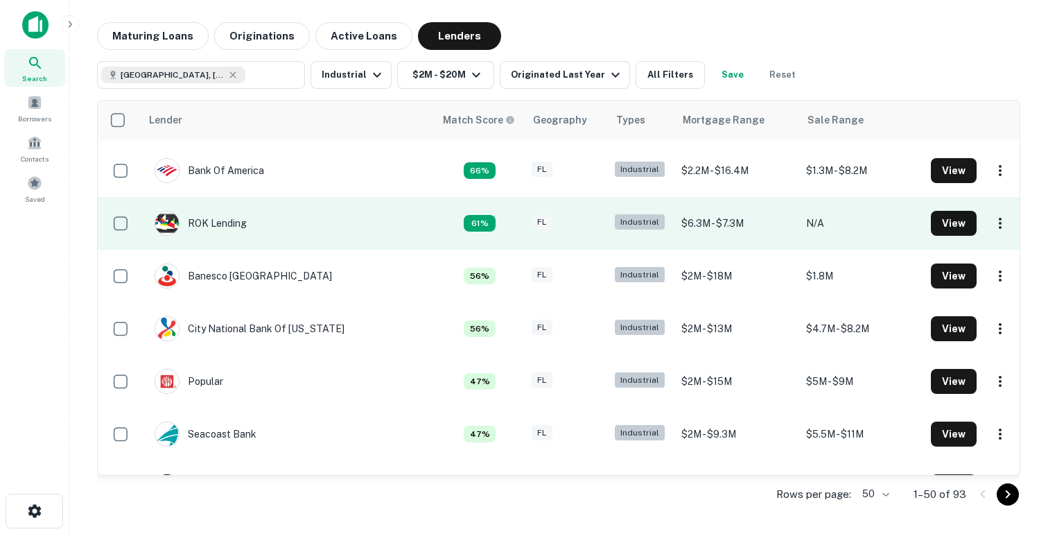
scroll to position [54, 0]
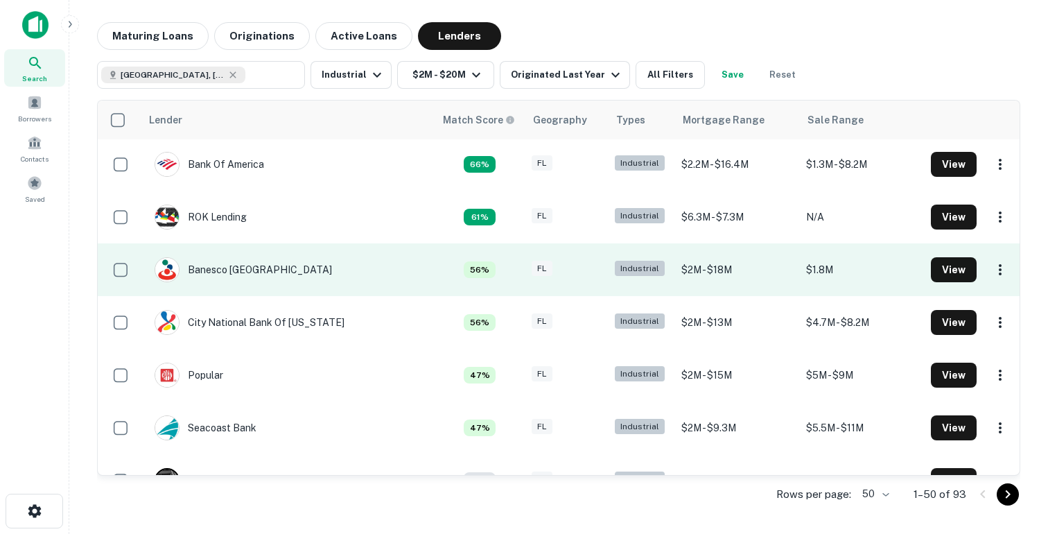
click at [297, 271] on td "Banesco [GEOGRAPHIC_DATA]" at bounding box center [288, 269] width 294 height 53
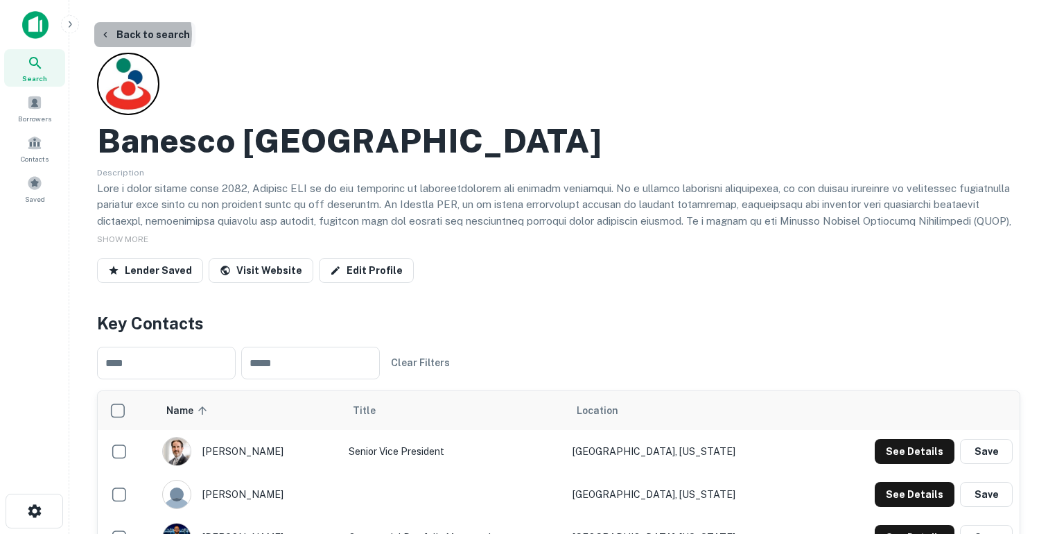
click at [125, 34] on button "Back to search" at bounding box center [144, 34] width 101 height 25
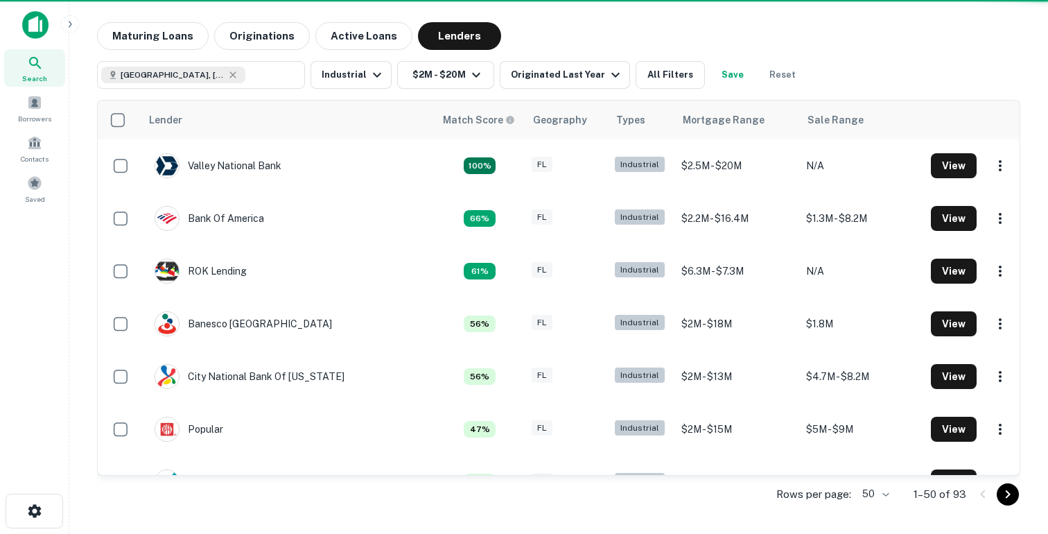
scroll to position [54, 0]
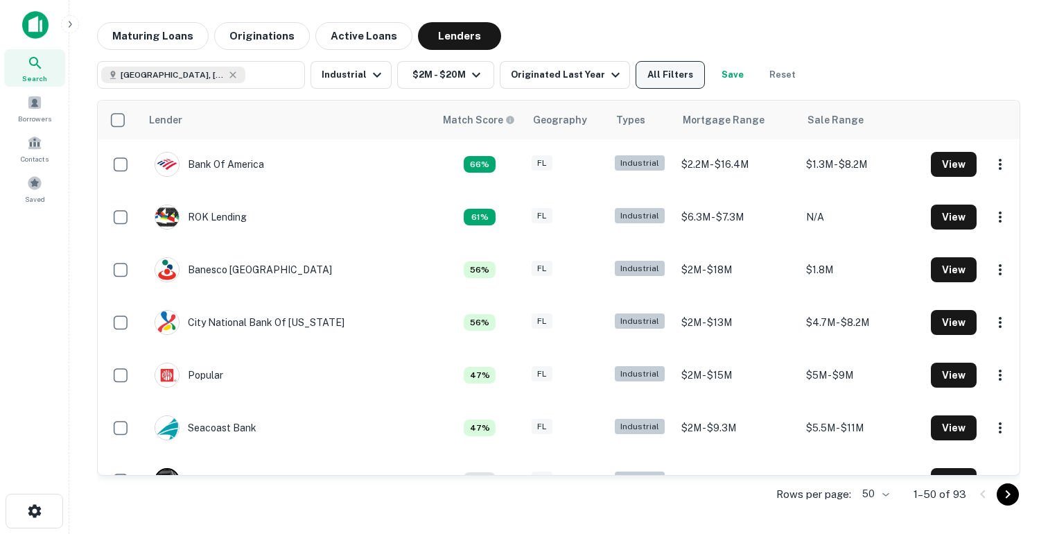
click at [663, 76] on button "All Filters" at bounding box center [670, 75] width 69 height 28
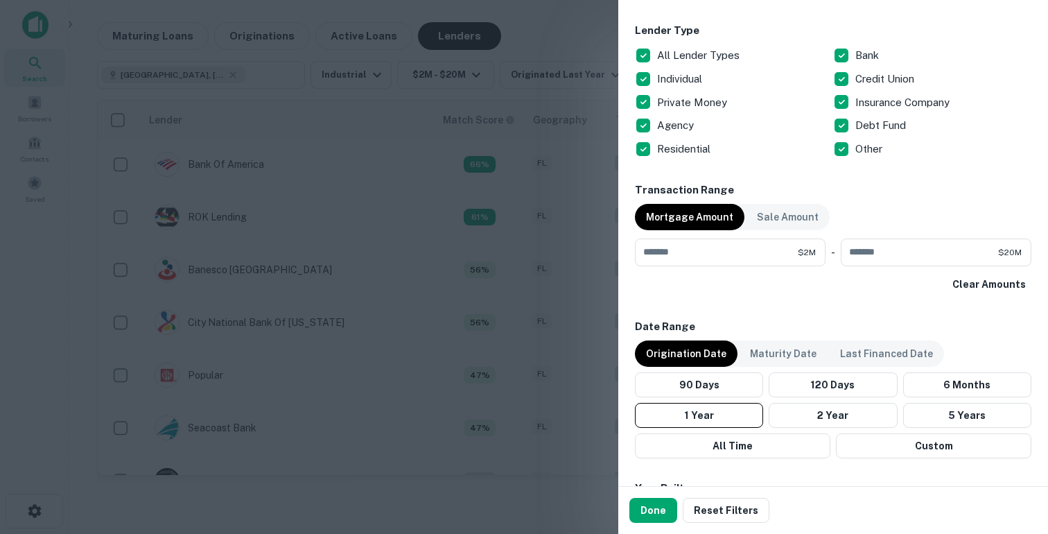
scroll to position [541, 0]
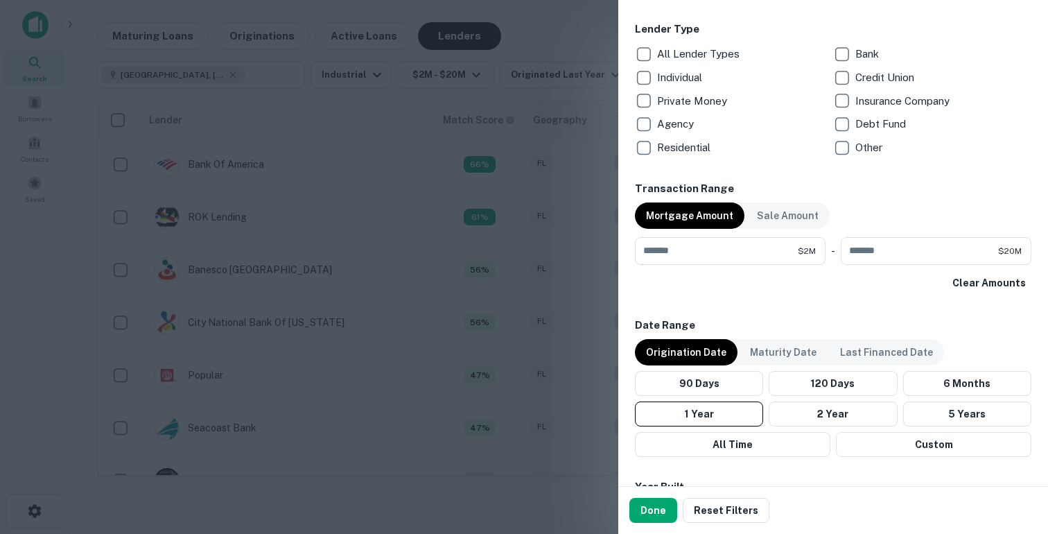
click at [871, 76] on p "Credit Union" at bounding box center [887, 77] width 62 height 17
click at [656, 501] on button "Done" at bounding box center [654, 510] width 48 height 25
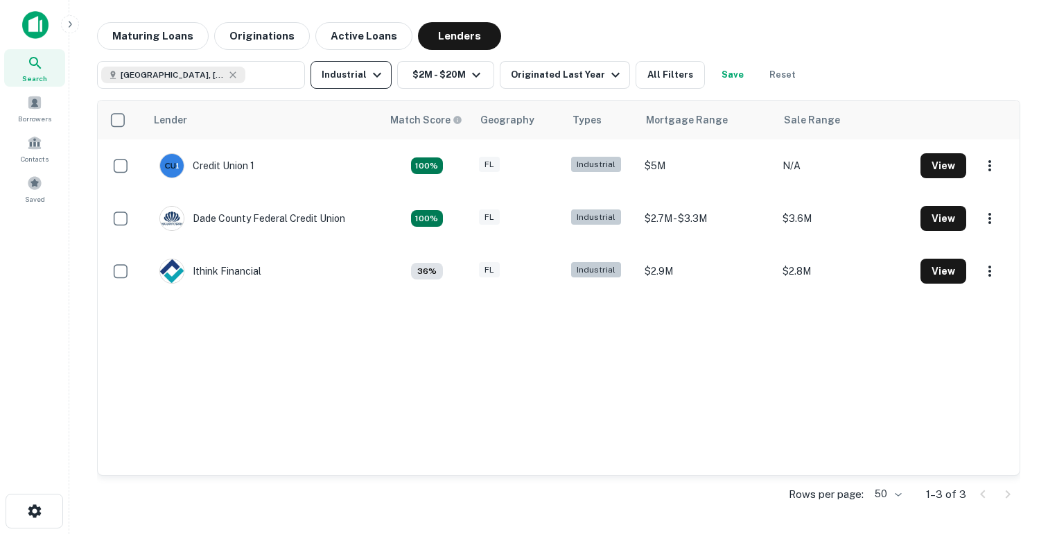
click at [380, 84] on button "Industrial" at bounding box center [351, 75] width 81 height 28
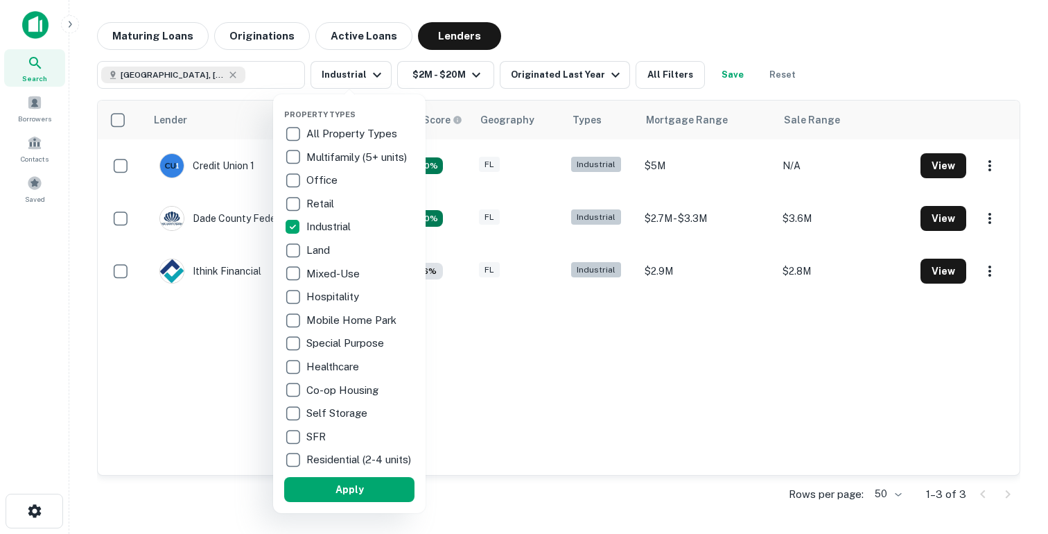
click at [371, 79] on div at bounding box center [524, 267] width 1048 height 534
